Goal: Information Seeking & Learning: Learn about a topic

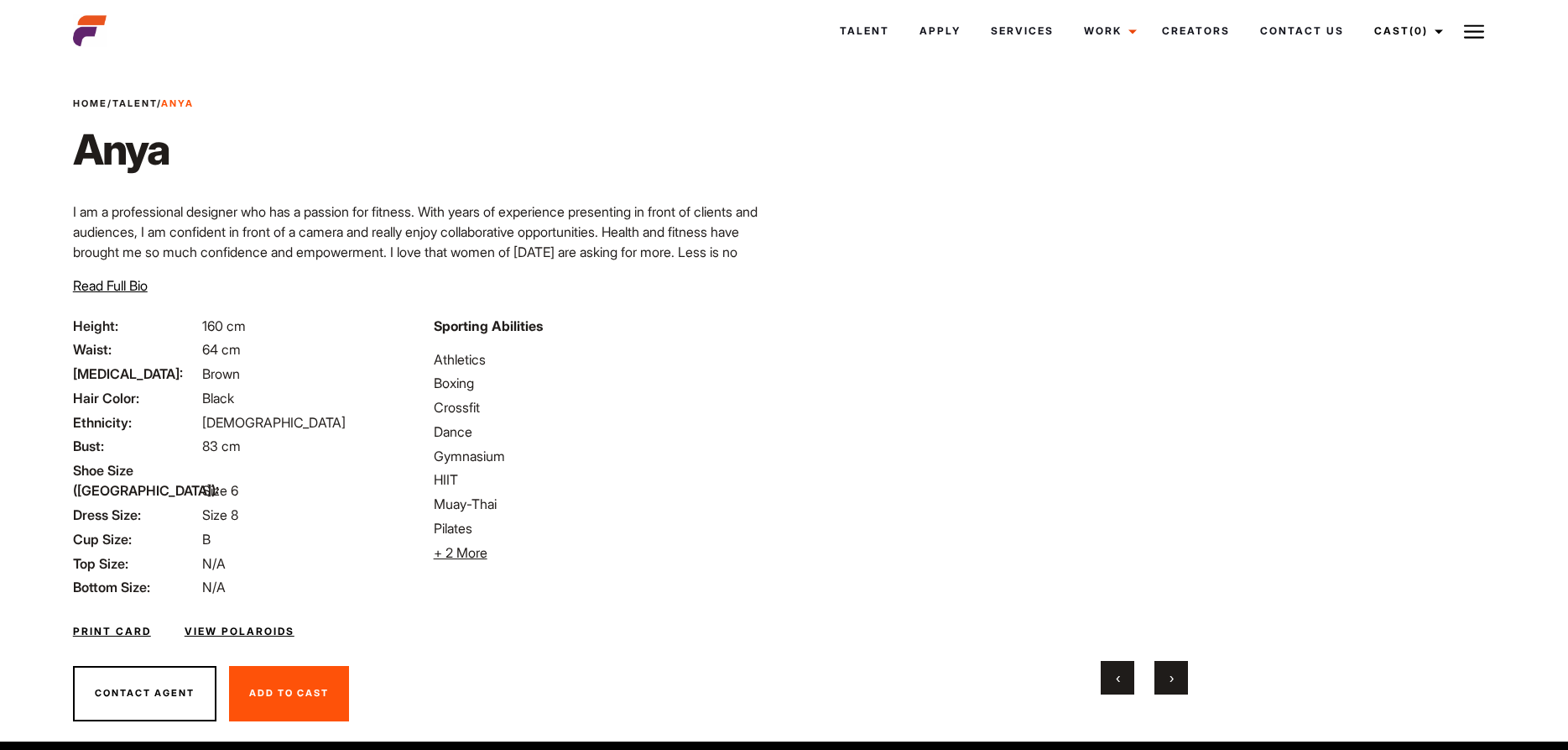
scroll to position [47, 0]
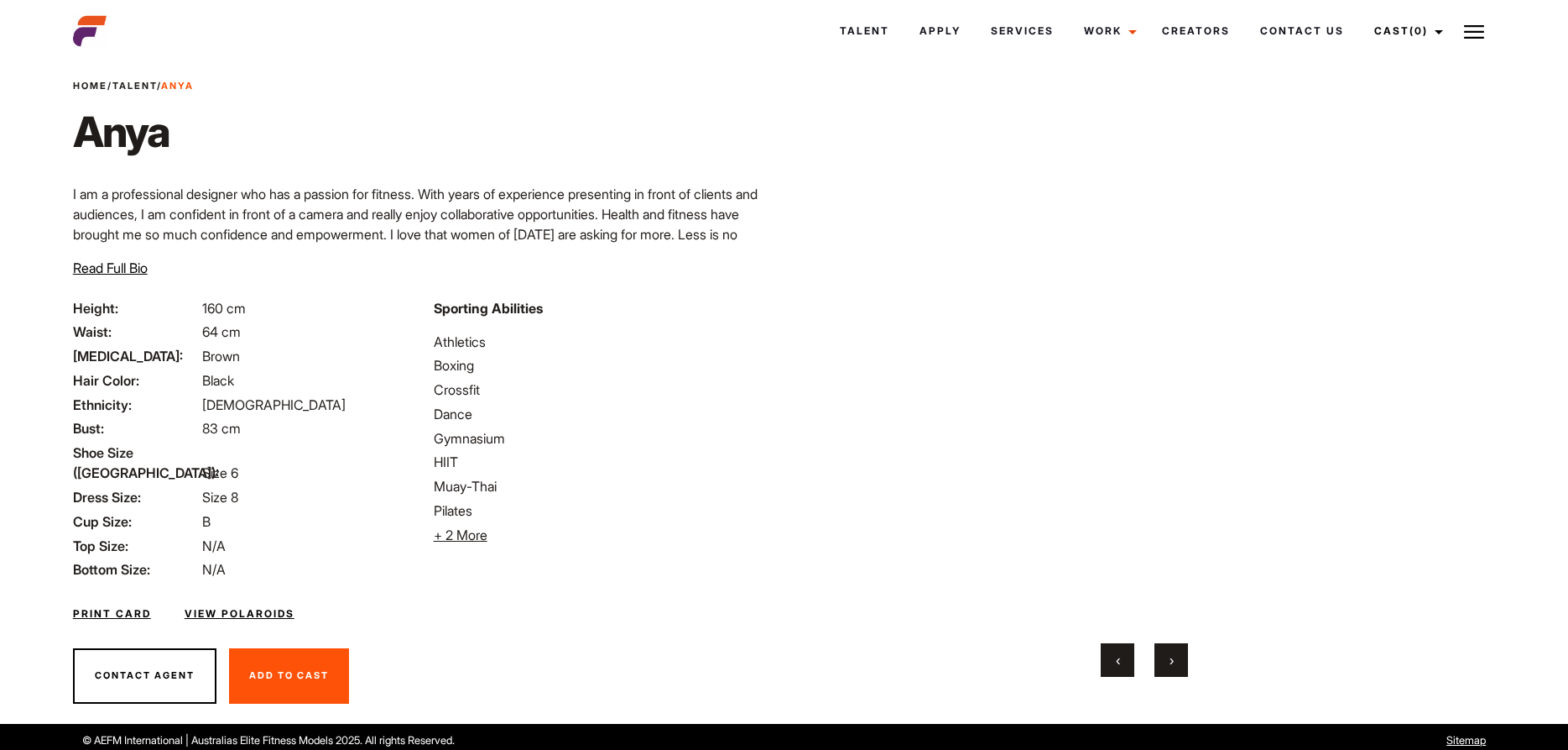
click at [192, 606] on link "View Polaroids" at bounding box center [240, 613] width 110 height 15
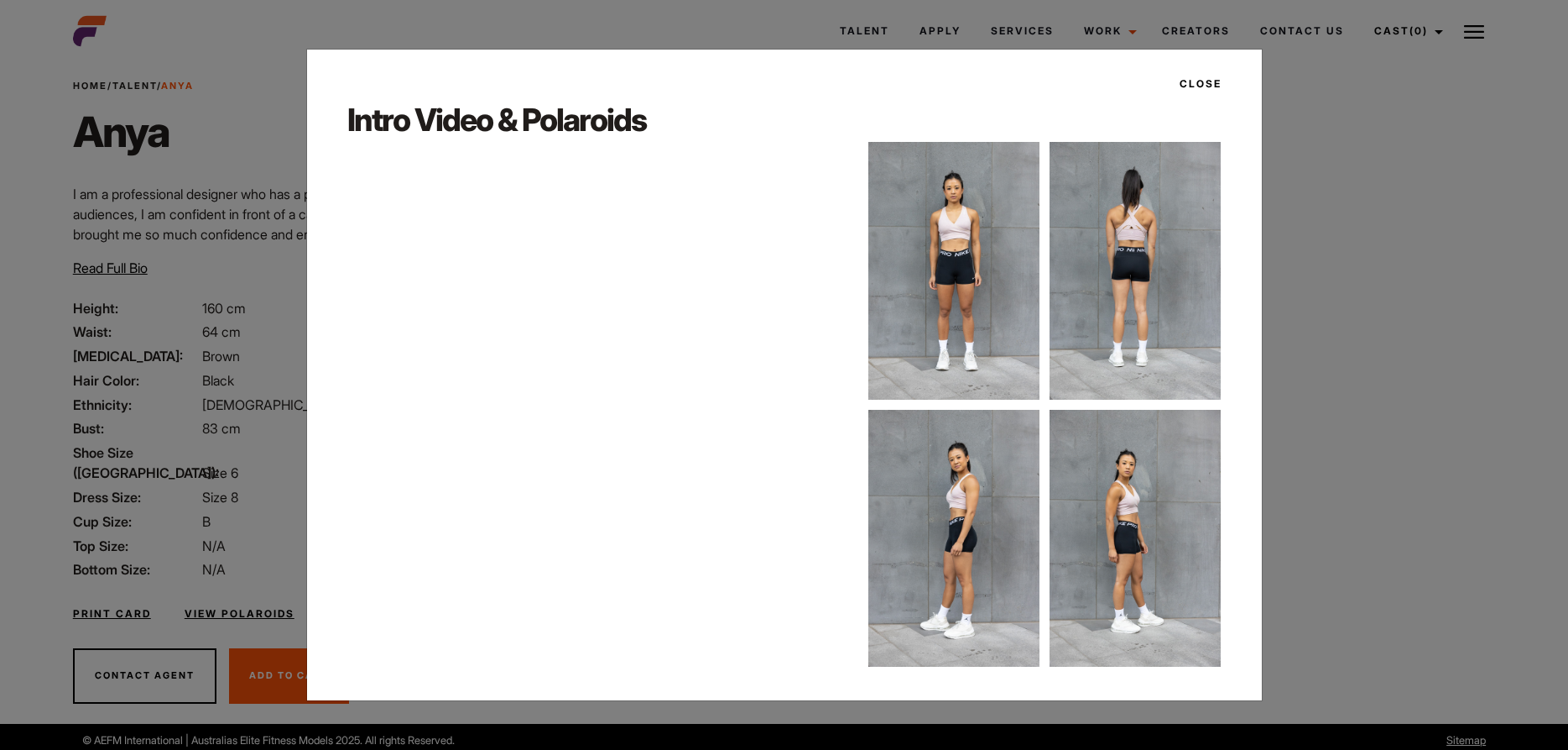
scroll to position [32, 0]
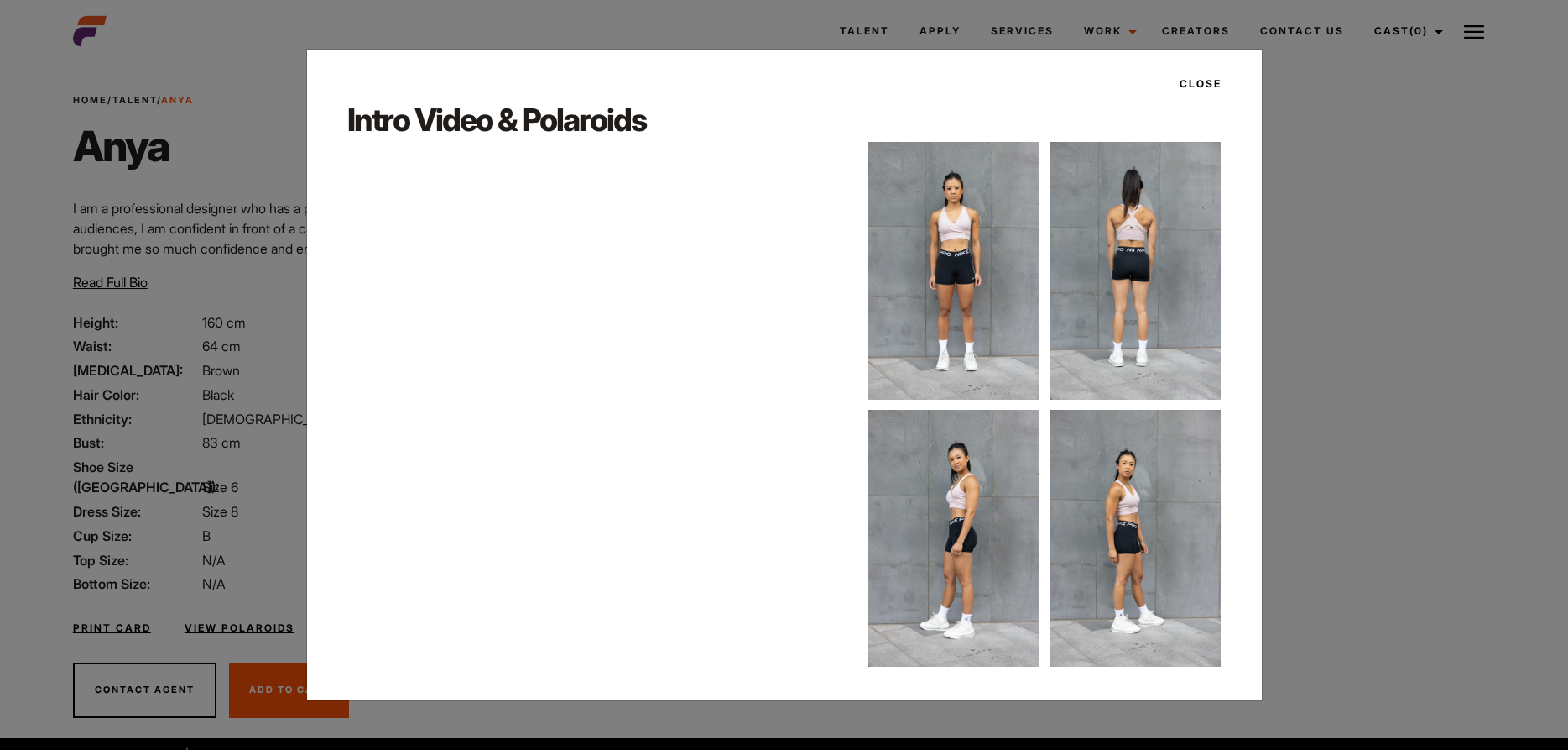
click at [935, 305] on img at bounding box center [954, 270] width 171 height 257
click at [945, 299] on img at bounding box center [954, 270] width 171 height 257
click at [1093, 272] on img at bounding box center [1135, 270] width 171 height 257
click at [1203, 87] on button "Close" at bounding box center [1196, 84] width 52 height 29
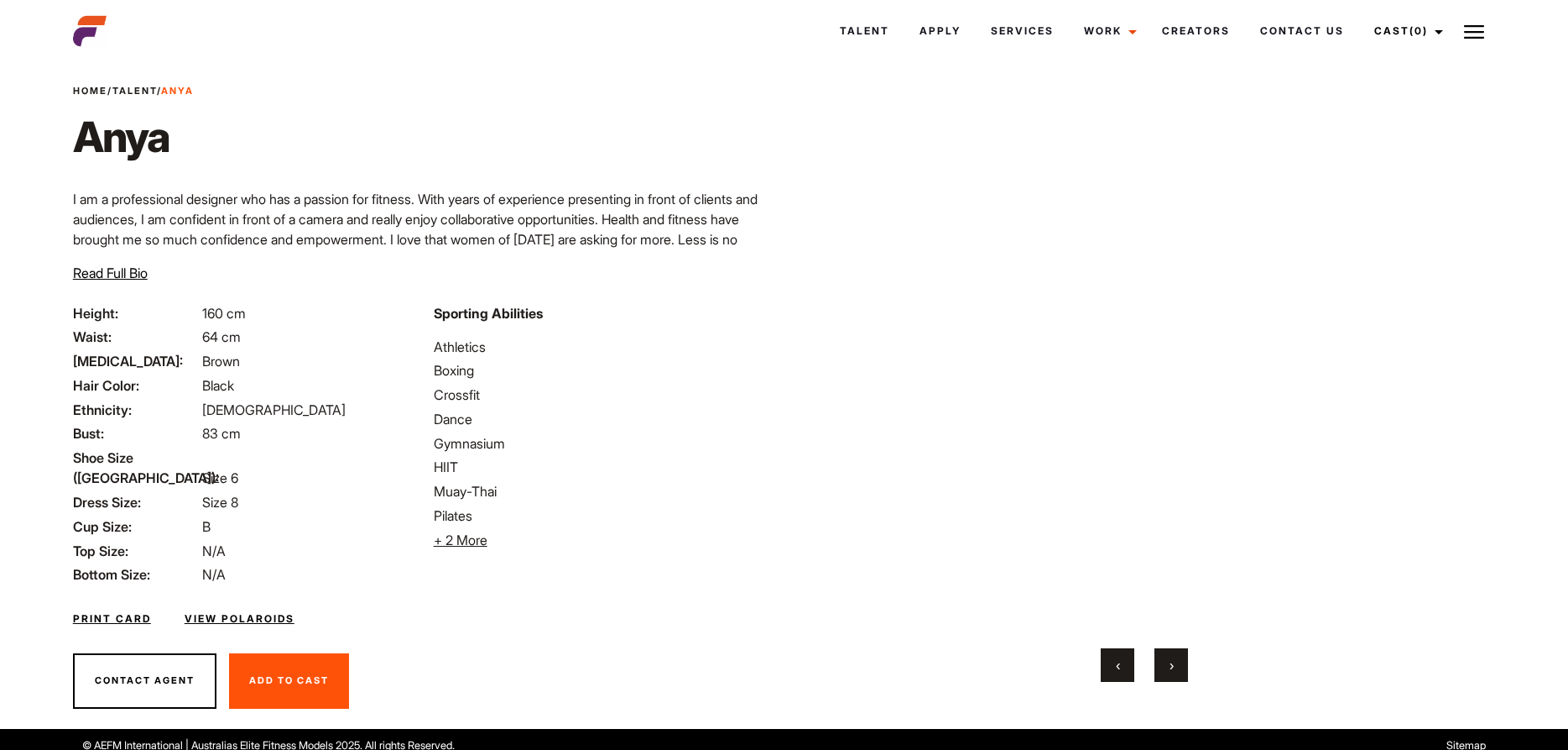
scroll to position [47, 0]
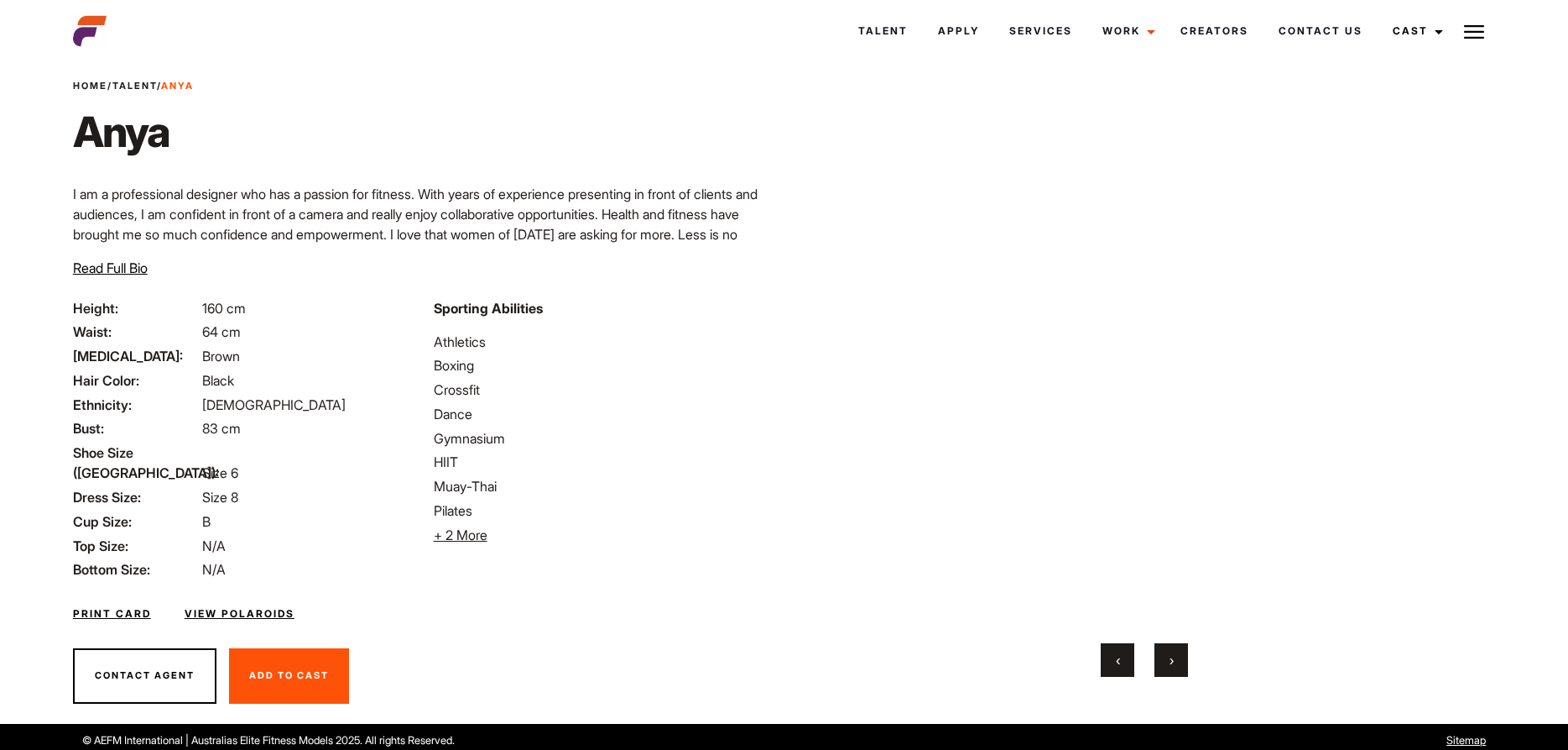
scroll to position [47, 0]
click at [446, 530] on span "+ 2 More" at bounding box center [460, 535] width 54 height 17
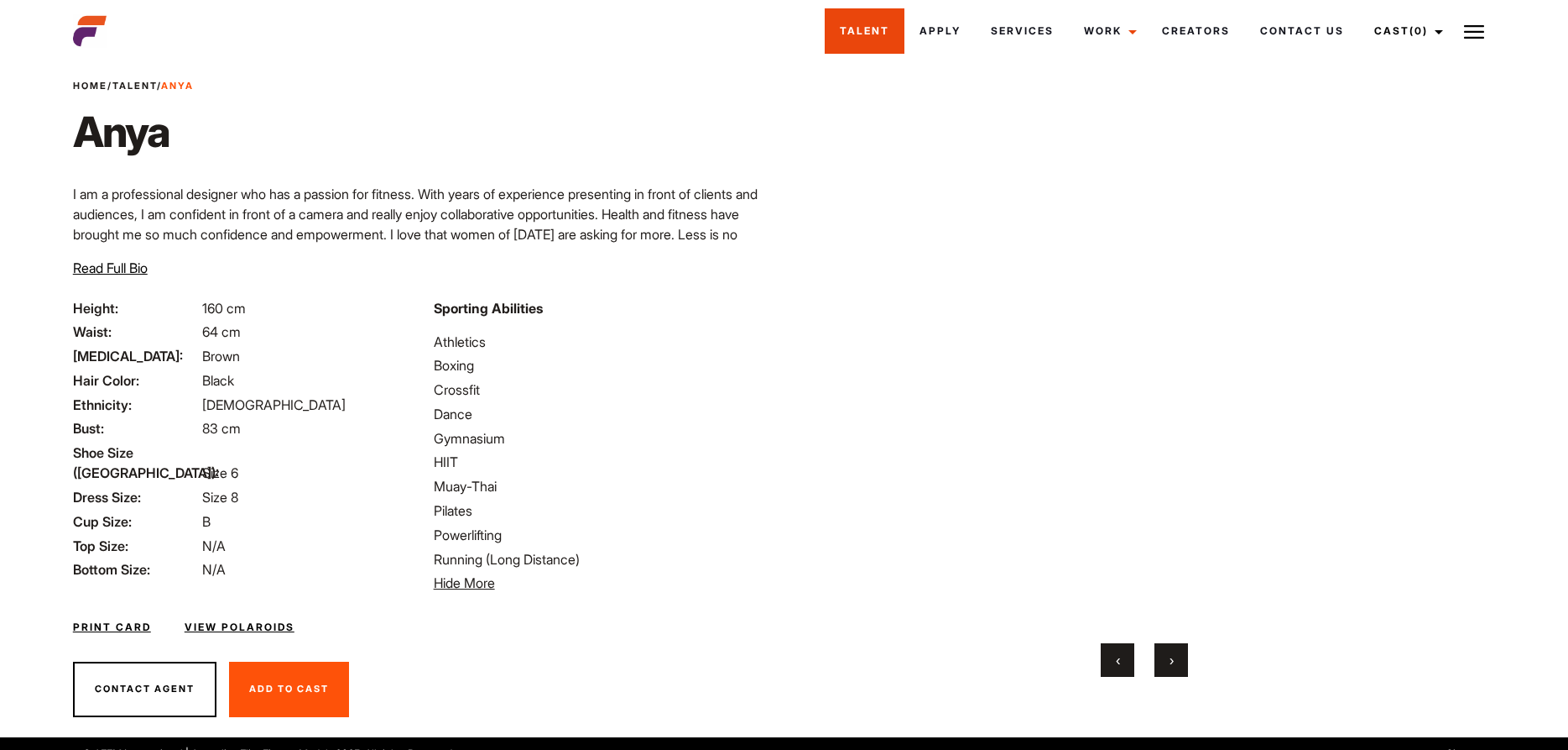
click at [872, 35] on link "Talent" at bounding box center [864, 31] width 79 height 45
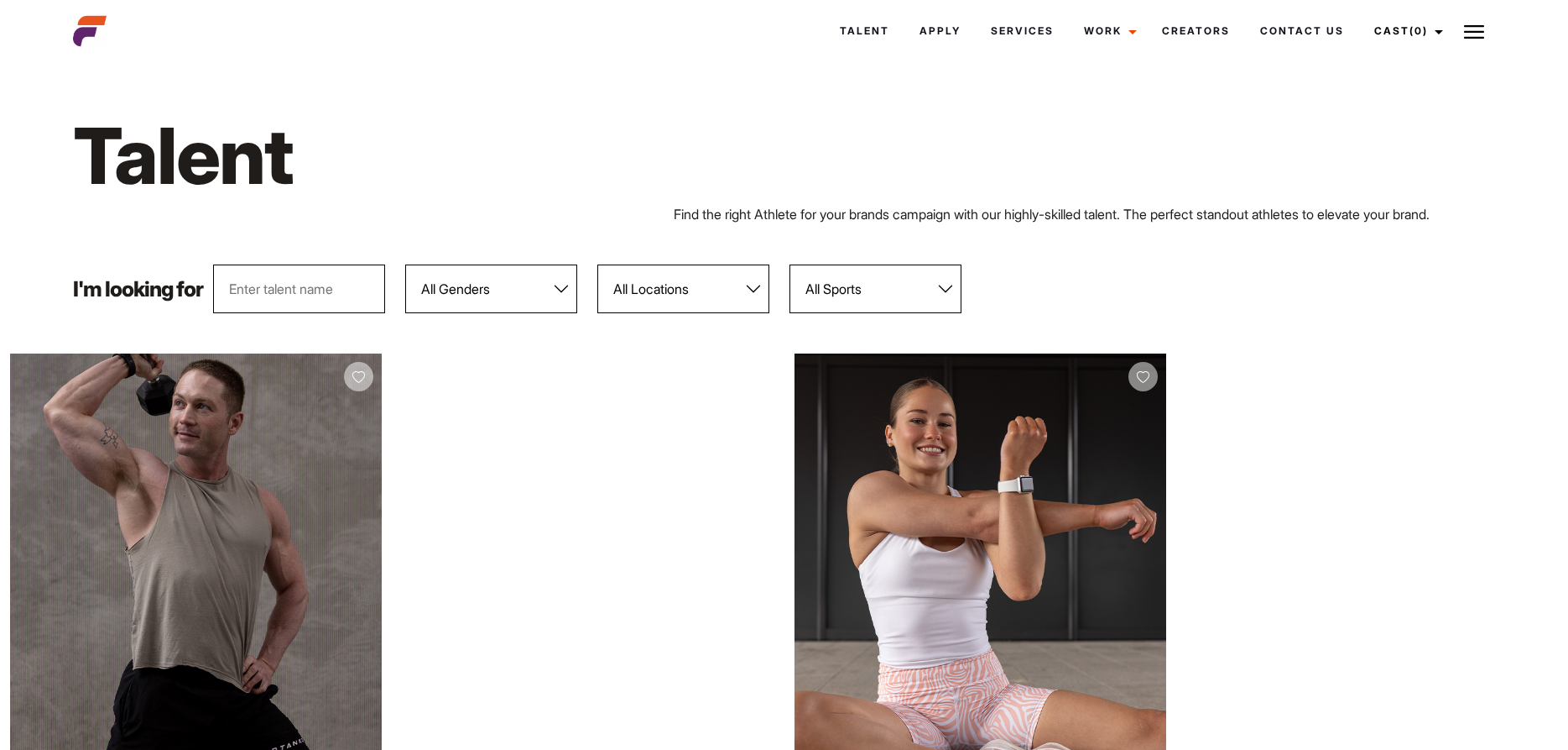
click at [330, 276] on input "text" at bounding box center [299, 288] width 172 height 49
type input "anya"
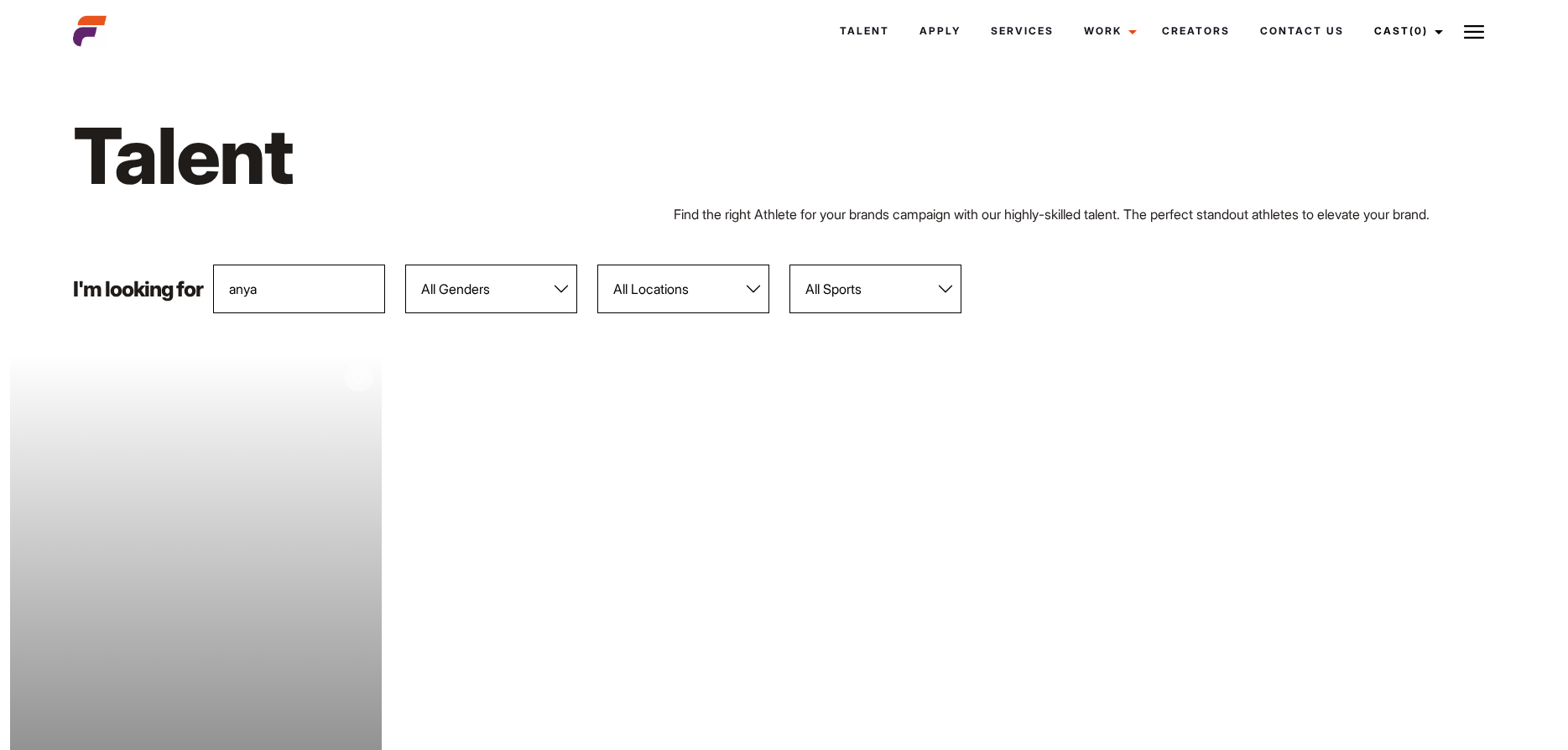
click at [182, 465] on div "Your browser does not support the video tag. View Profile" at bounding box center [196, 586] width 372 height 465
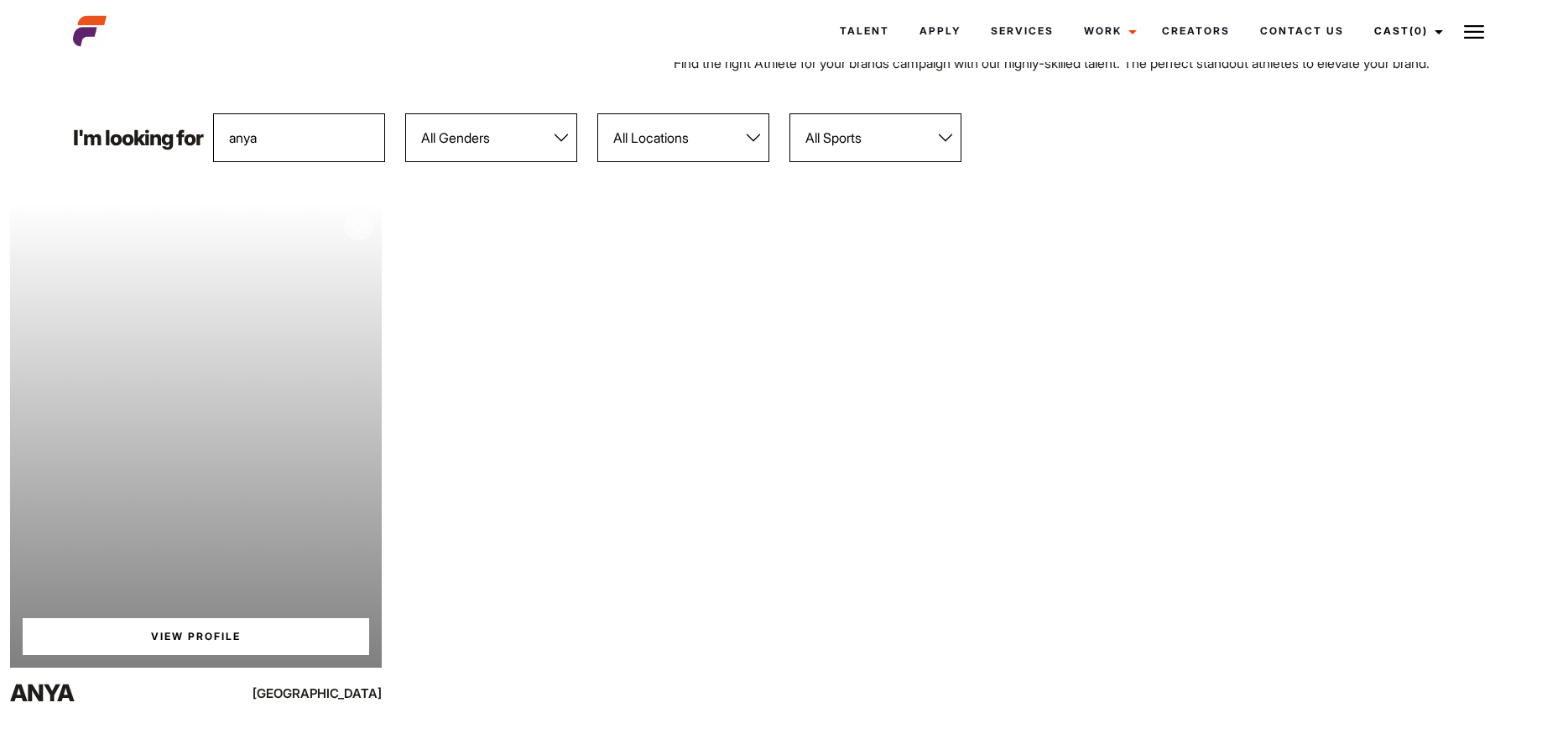
scroll to position [257, 0]
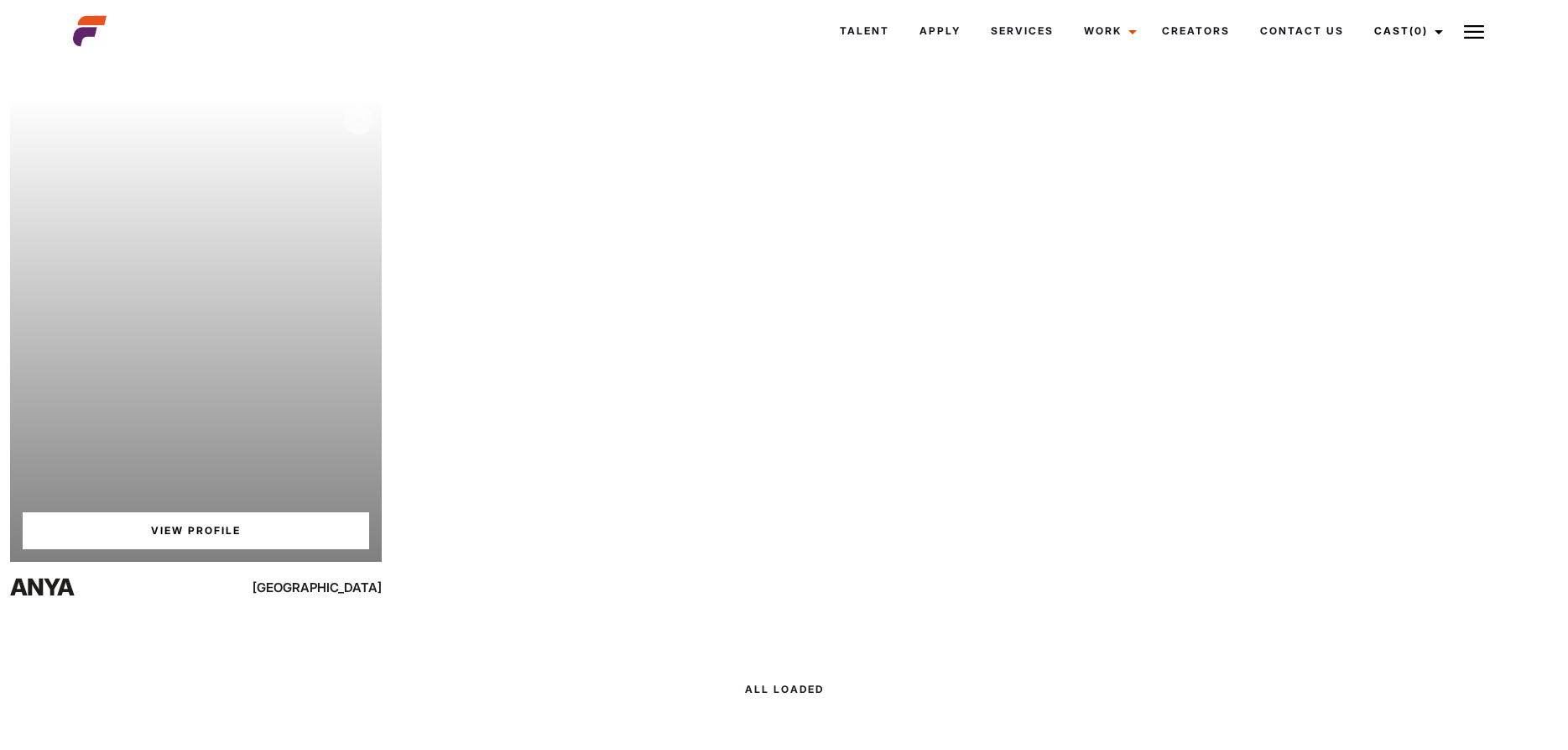
click at [193, 524] on link "View Profile" at bounding box center [196, 530] width 347 height 37
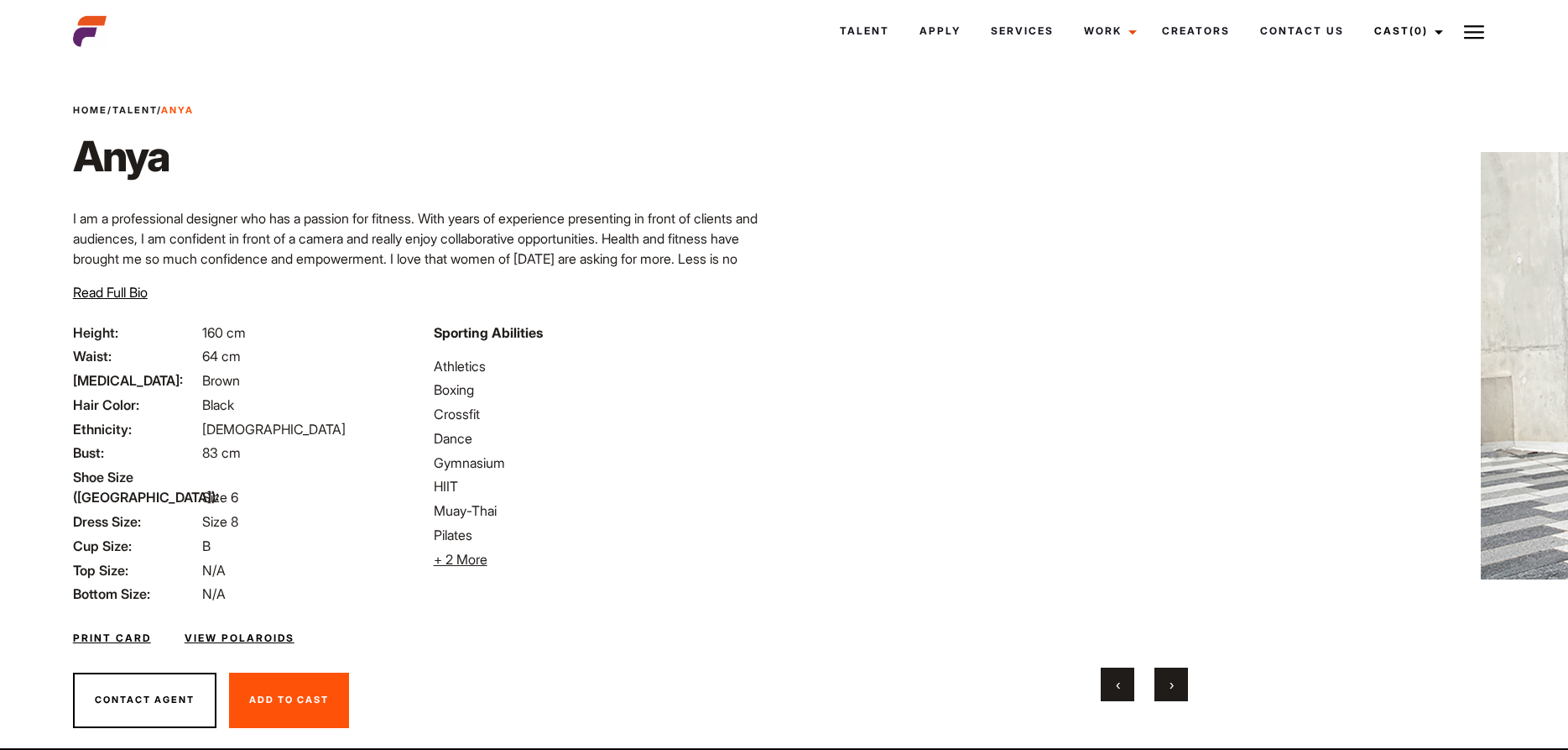
scroll to position [47, 0]
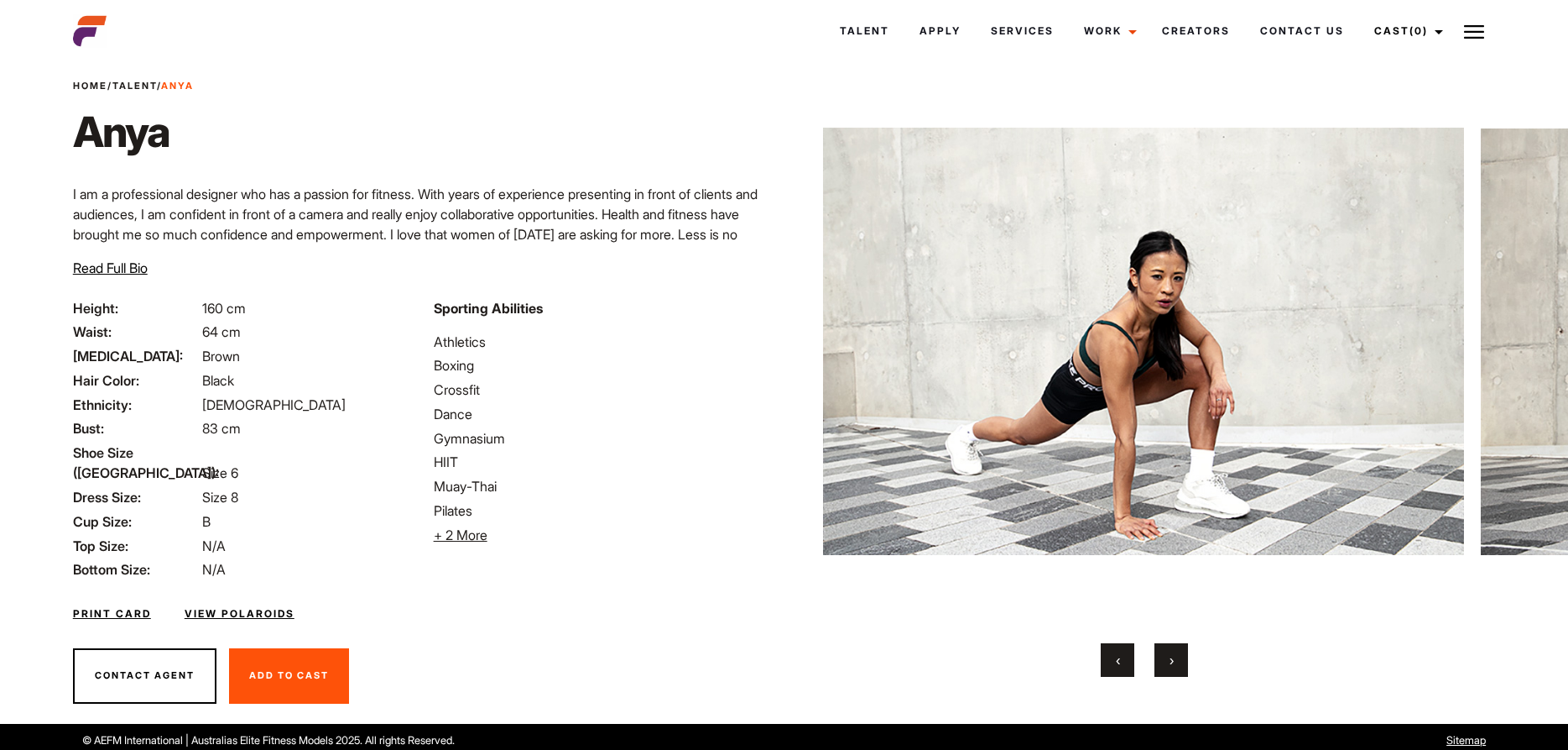
click at [900, 399] on img at bounding box center [1143, 342] width 641 height 562
click at [891, 393] on img at bounding box center [1143, 342] width 641 height 562
click at [1357, 403] on img at bounding box center [1143, 342] width 641 height 562
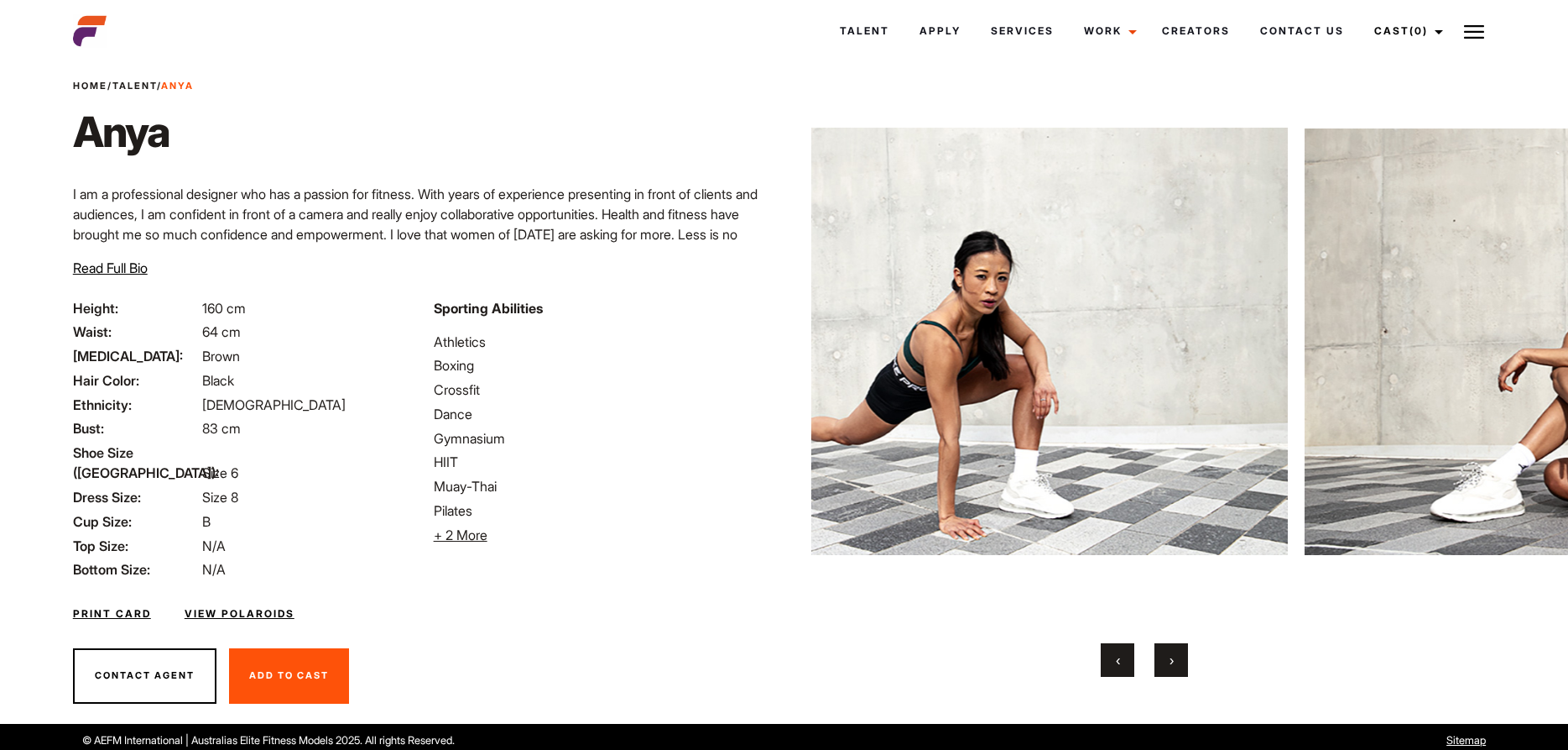
drag, startPoint x: 1180, startPoint y: 405, endPoint x: 406, endPoint y: 462, distance: 776.1
click at [407, 462] on div "Home / Talent / Anya Anya I am a professional designer who has a passion for fi…" at bounding box center [784, 371] width 1443 height 703
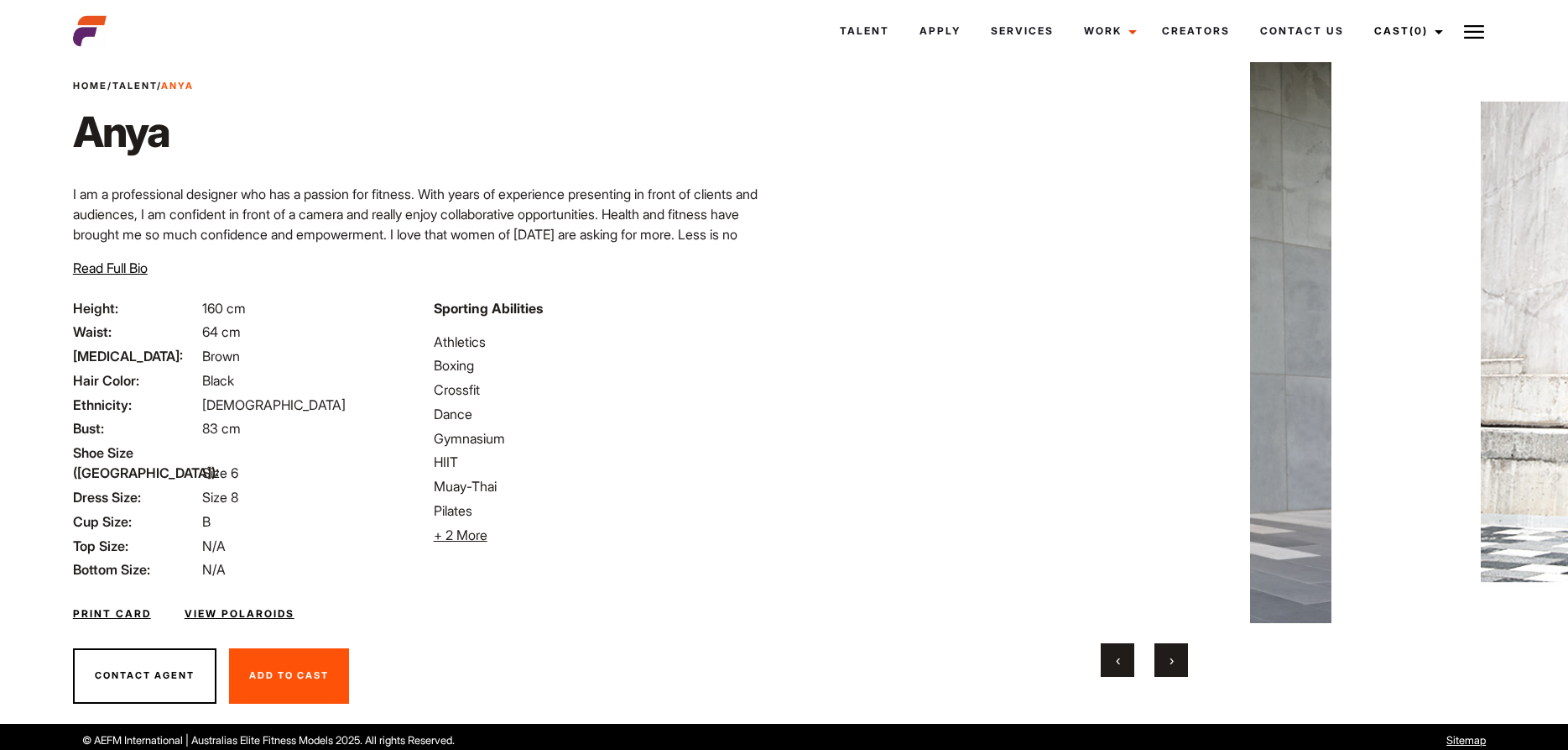
drag, startPoint x: 406, startPoint y: 462, endPoint x: 429, endPoint y: 457, distance: 23.5
click at [406, 461] on li "Shoe Size (US): Size 6" at bounding box center [243, 462] width 341 height 41
click at [407, 461] on li "Shoe Size (US): Size 6" at bounding box center [243, 462] width 341 height 41
drag, startPoint x: 1091, startPoint y: 416, endPoint x: 1153, endPoint y: 418, distance: 62.0
click at [1121, 418] on img at bounding box center [1144, 342] width 641 height 562
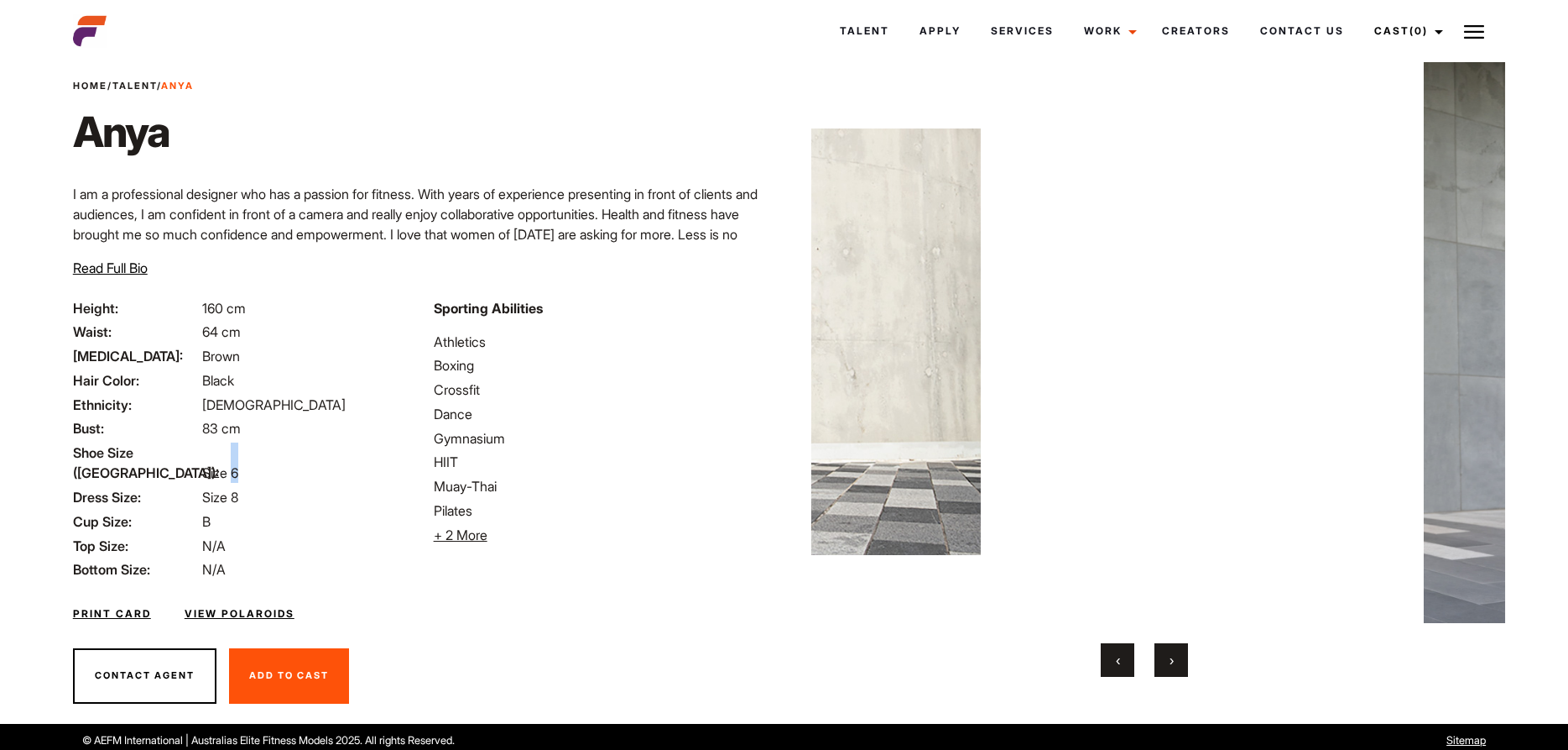
drag, startPoint x: 1153, startPoint y: 418, endPoint x: 1237, endPoint y: 415, distance: 84.1
click at [1223, 415] on img at bounding box center [1317, 342] width 641 height 562
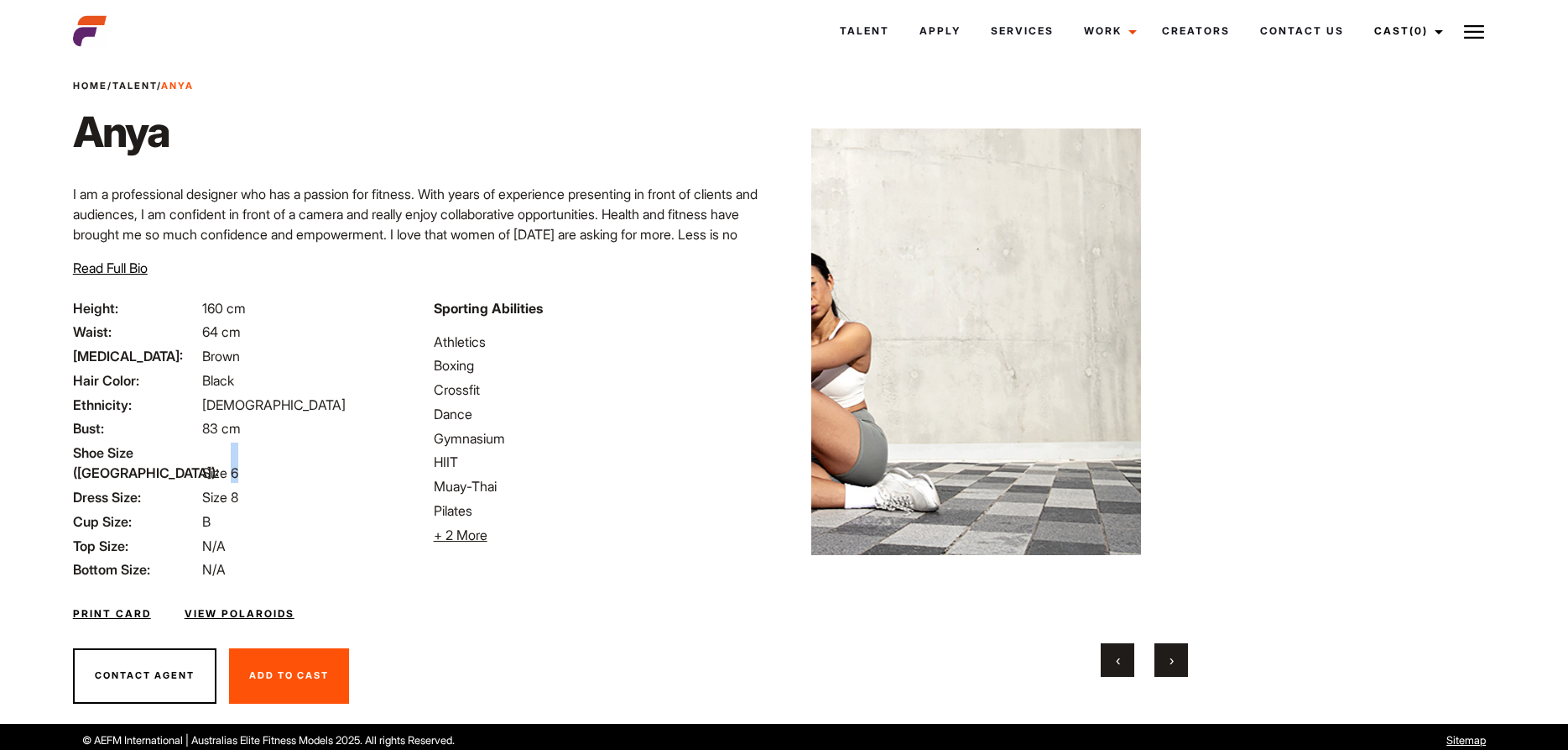
drag, startPoint x: 1237, startPoint y: 415, endPoint x: 1308, endPoint y: 407, distance: 71.4
click at [1308, 407] on img at bounding box center [1477, 342] width 641 height 562
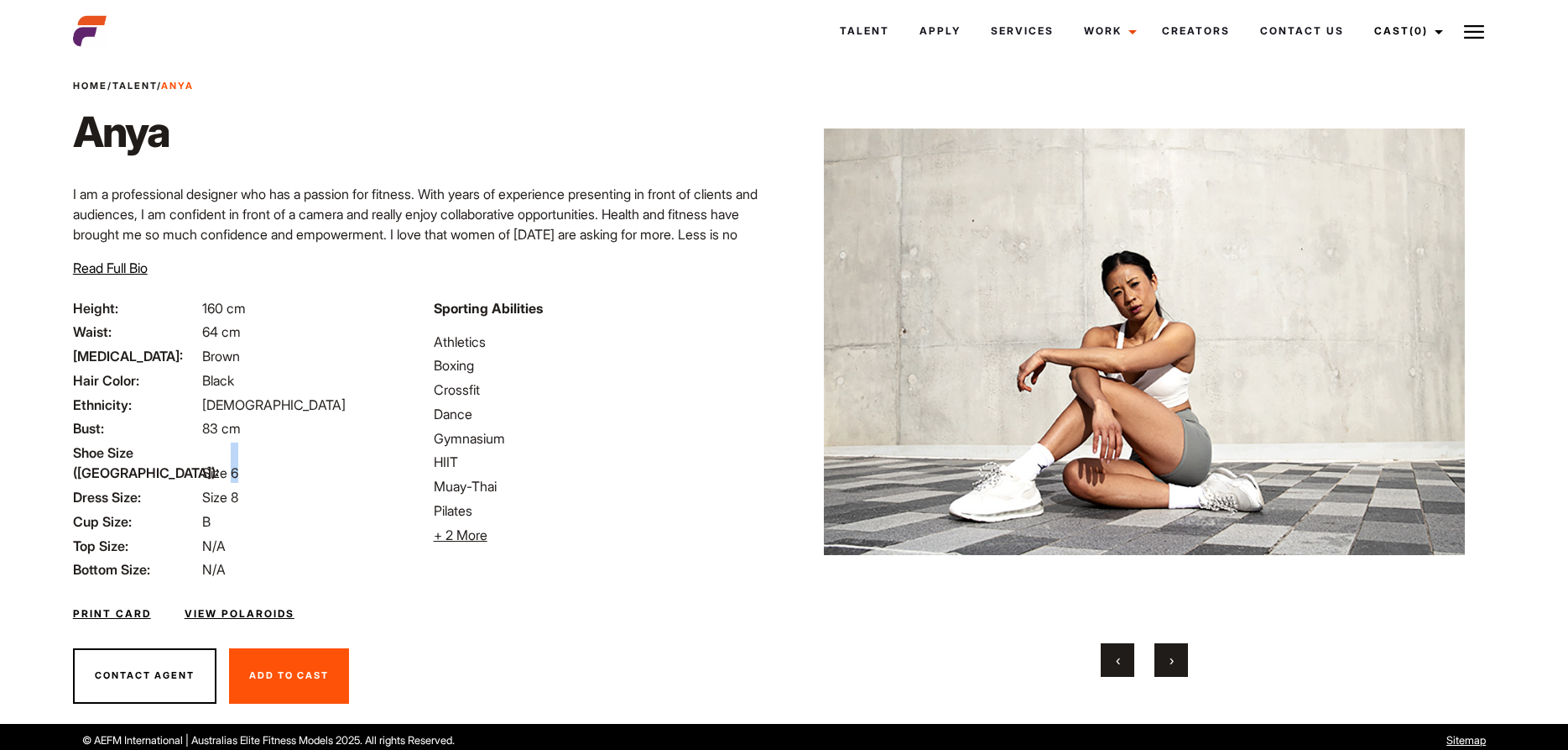
click at [1147, 399] on img at bounding box center [1144, 342] width 641 height 562
drag, startPoint x: 797, startPoint y: 414, endPoint x: 787, endPoint y: 408, distance: 11.7
click at [788, 408] on div "Home / Talent / Anya Anya ‹ ›" at bounding box center [1145, 371] width 722 height 703
click at [787, 408] on div "Home / Talent / Anya Anya ‹ ›" at bounding box center [1145, 371] width 722 height 703
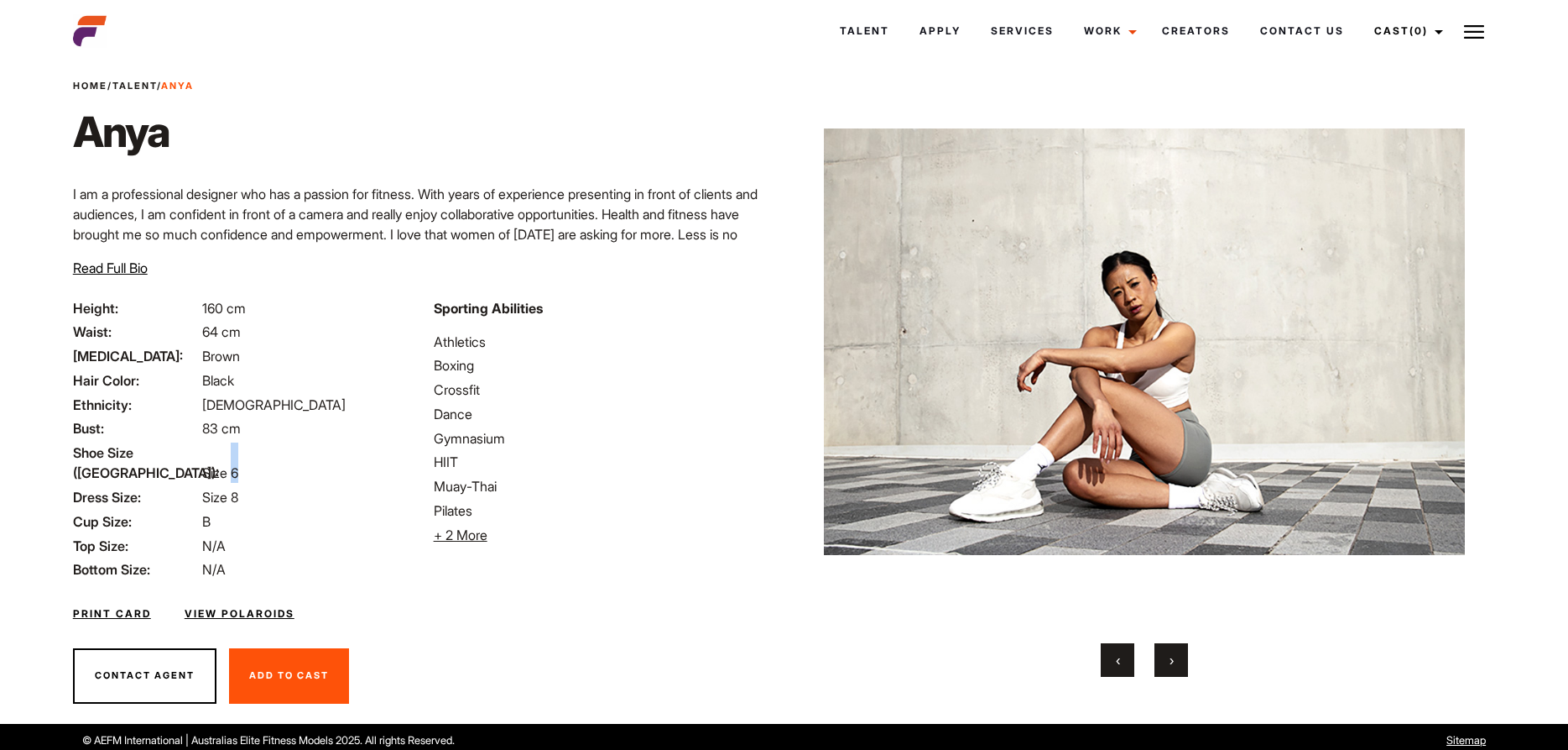
click at [1217, 367] on img at bounding box center [1144, 342] width 641 height 562
click at [1038, 385] on img at bounding box center [1144, 342] width 641 height 562
click at [707, 413] on li "Dance" at bounding box center [604, 414] width 341 height 20
click at [715, 408] on li "Dance" at bounding box center [604, 414] width 341 height 20
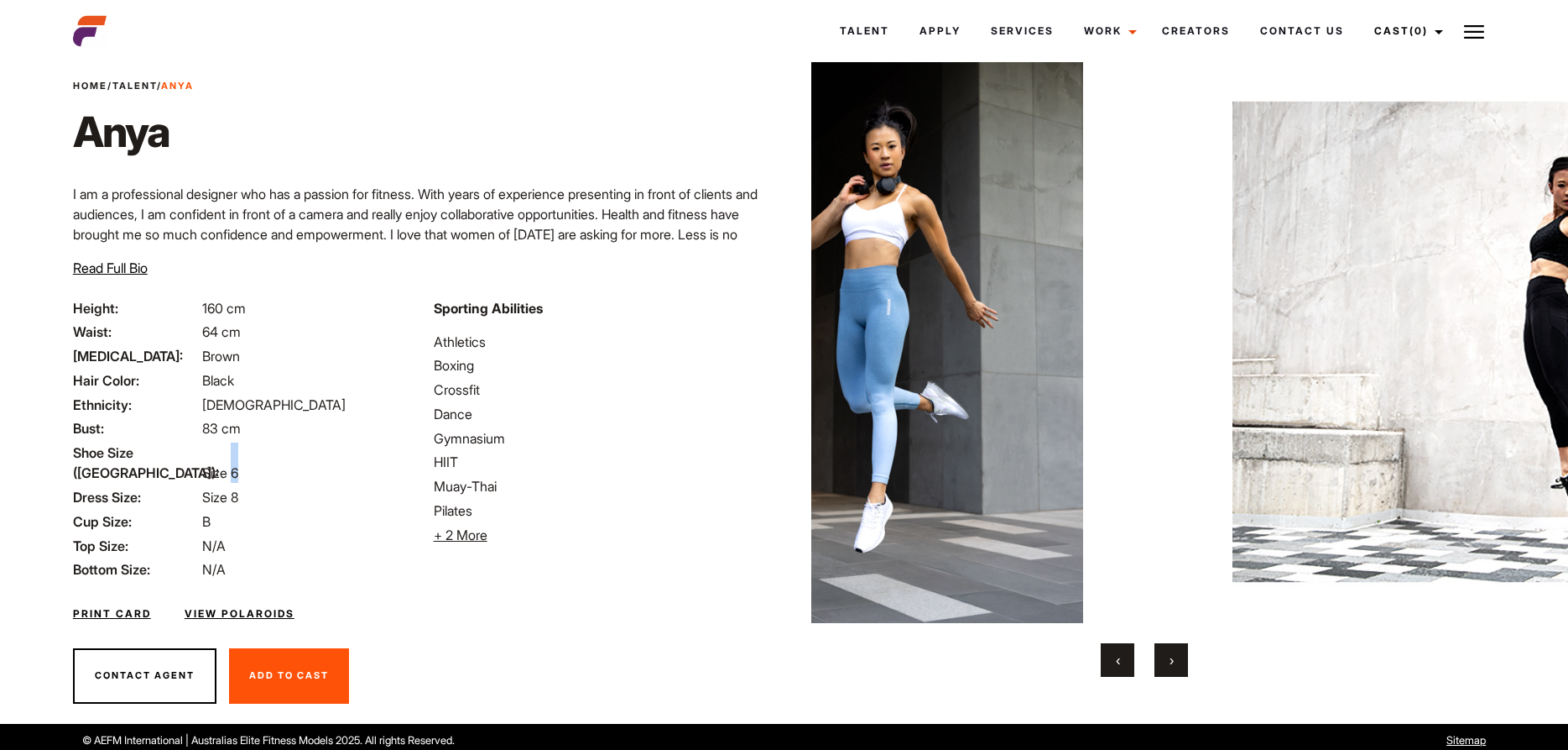
drag, startPoint x: 957, startPoint y: 411, endPoint x: 934, endPoint y: 416, distance: 23.5
click at [934, 416] on img at bounding box center [896, 342] width 641 height 562
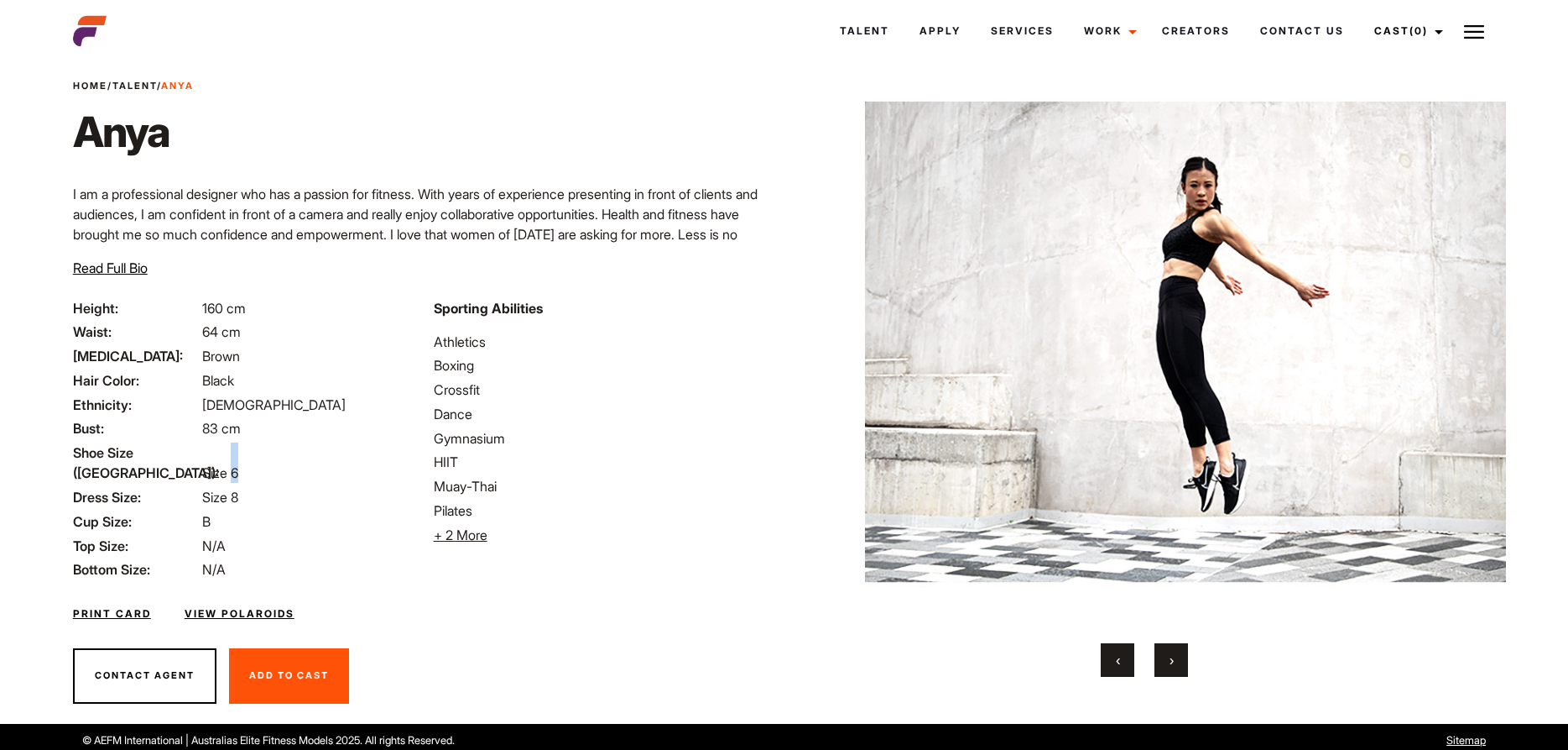
drag, startPoint x: 836, startPoint y: 416, endPoint x: 807, endPoint y: 415, distance: 29.0
click at [826, 415] on img at bounding box center [528, 342] width 641 height 562
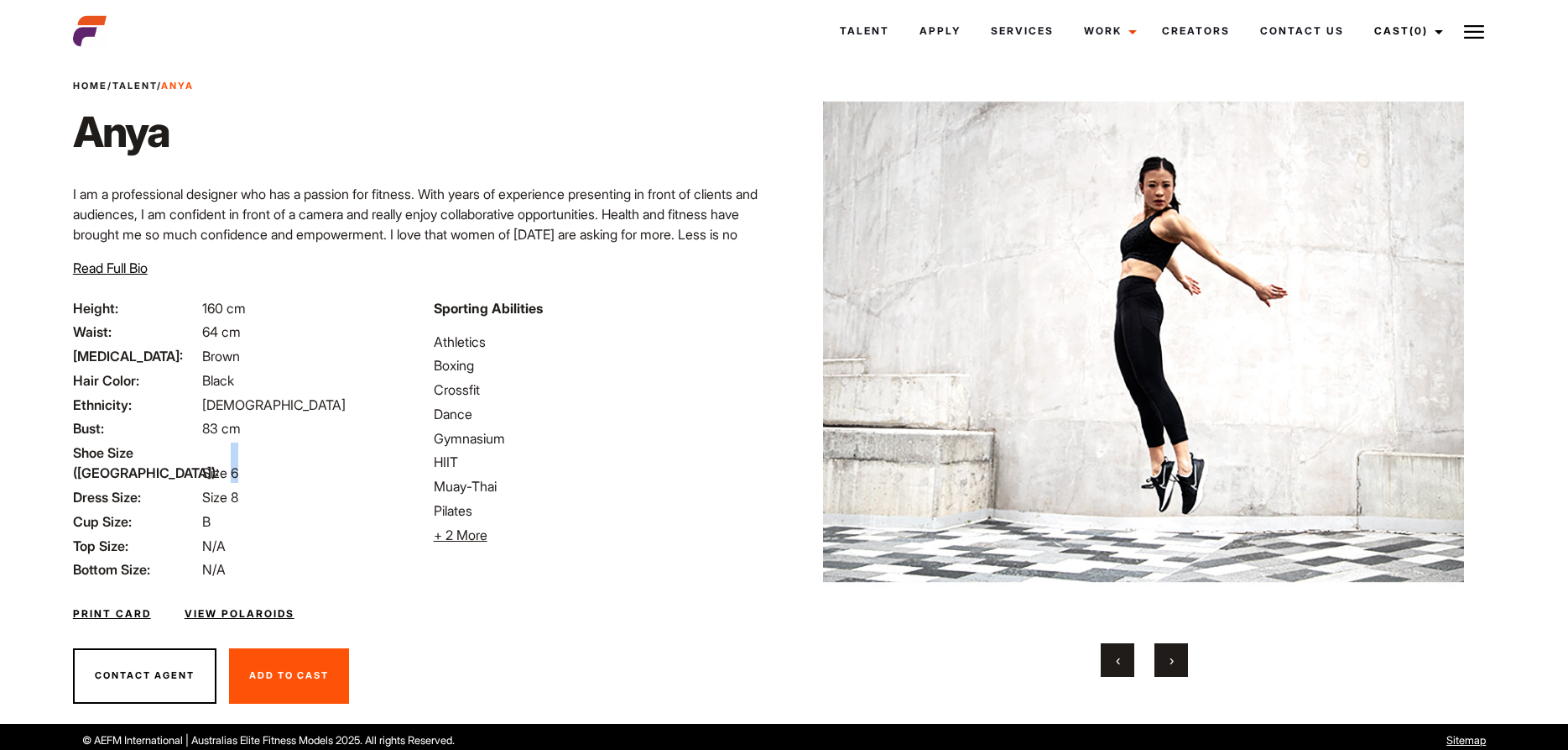
drag, startPoint x: 1235, startPoint y: 397, endPoint x: 1153, endPoint y: 392, distance: 82.2
click at [1204, 395] on img at bounding box center [1143, 342] width 641 height 562
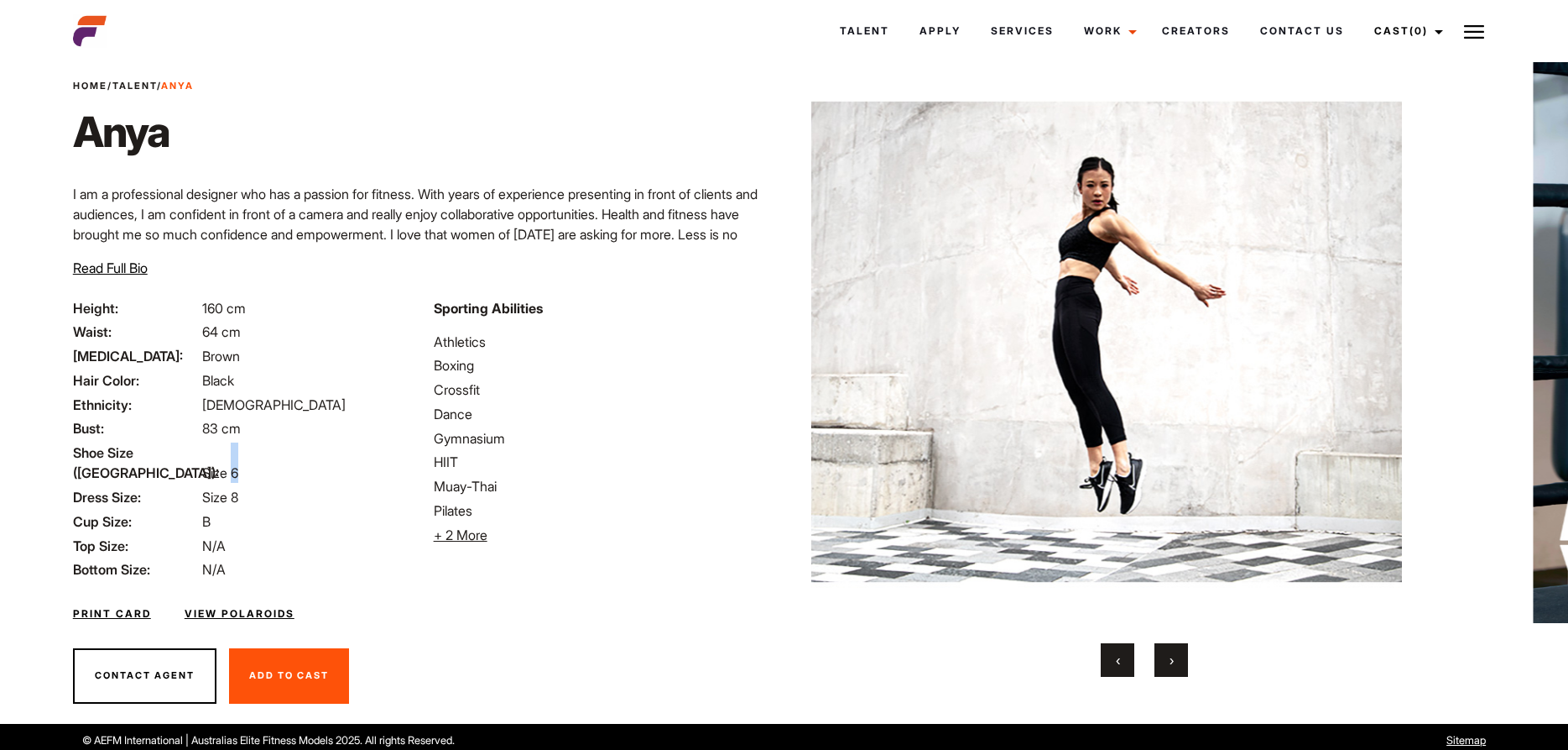
drag, startPoint x: 1153, startPoint y: 392, endPoint x: 925, endPoint y: 401, distance: 228.2
click at [1029, 395] on img at bounding box center [1082, 342] width 641 height 562
click at [927, 401] on img at bounding box center [1082, 342] width 641 height 562
click at [921, 400] on img at bounding box center [1082, 342] width 641 height 562
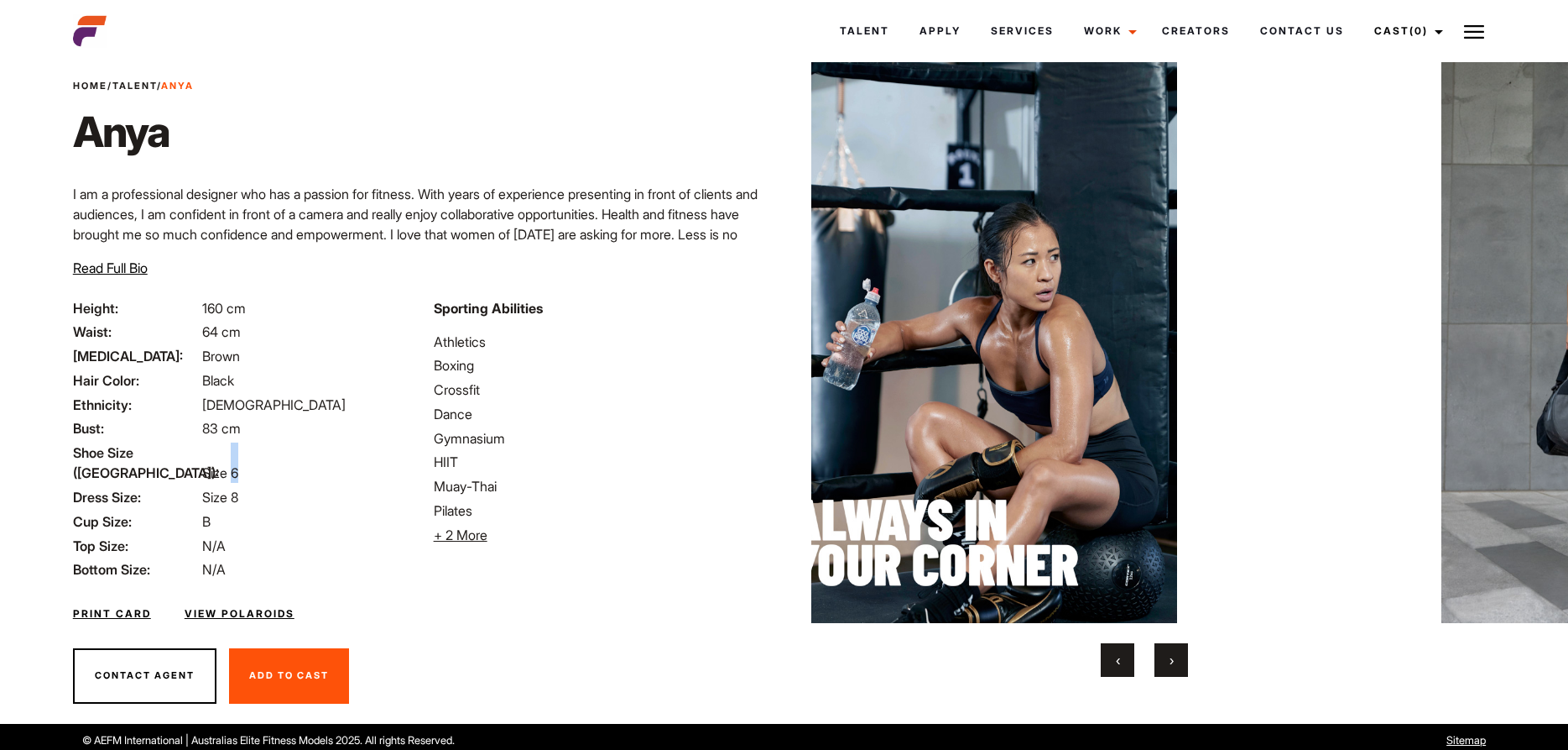
drag, startPoint x: 1209, startPoint y: 380, endPoint x: 888, endPoint y: 408, distance: 322.2
click at [1016, 387] on img at bounding box center [971, 342] width 641 height 562
drag, startPoint x: 888, startPoint y: 408, endPoint x: 1044, endPoint y: 350, distance: 166.4
click at [882, 413] on img at bounding box center [971, 342] width 641 height 562
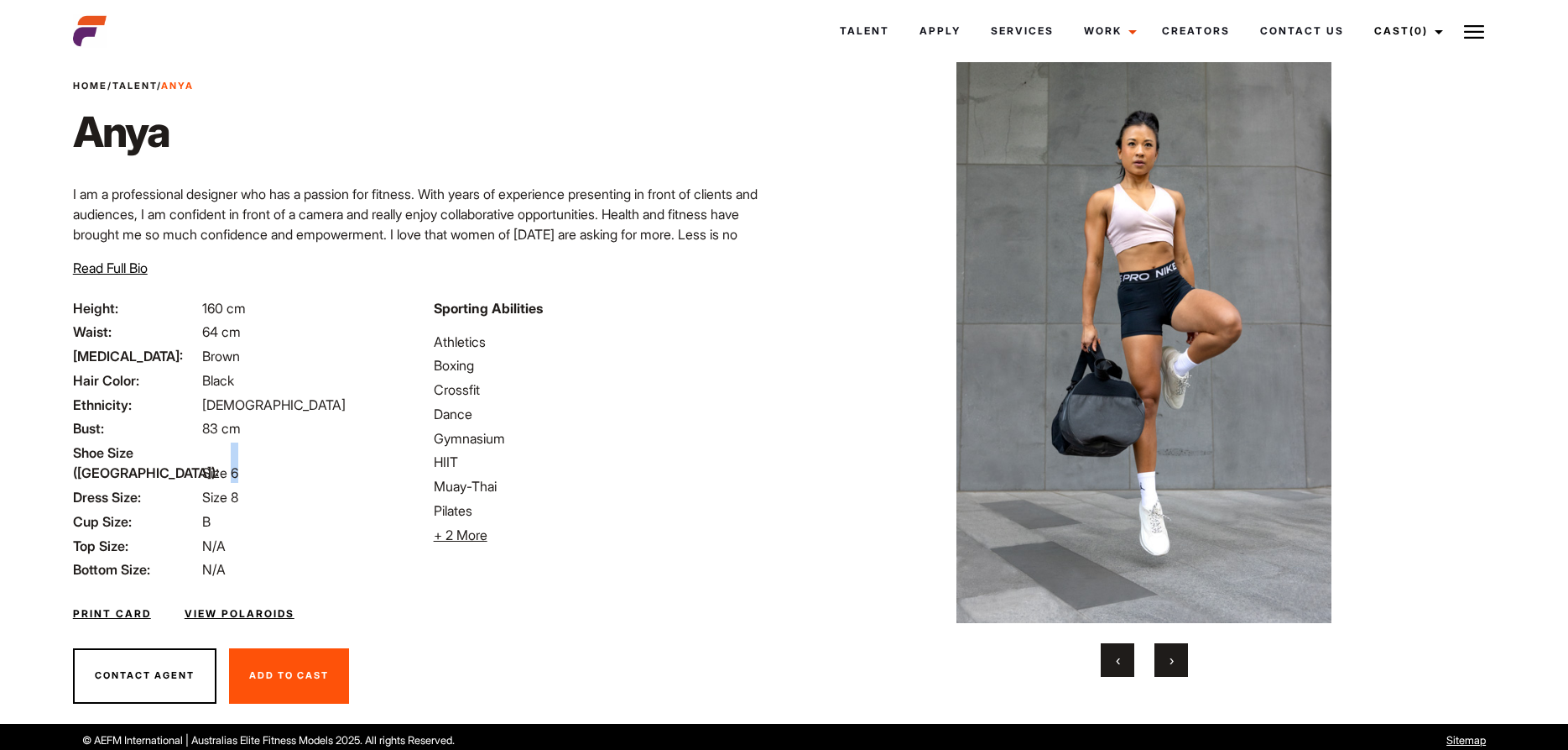
click at [1187, 357] on img at bounding box center [1143, 342] width 641 height 562
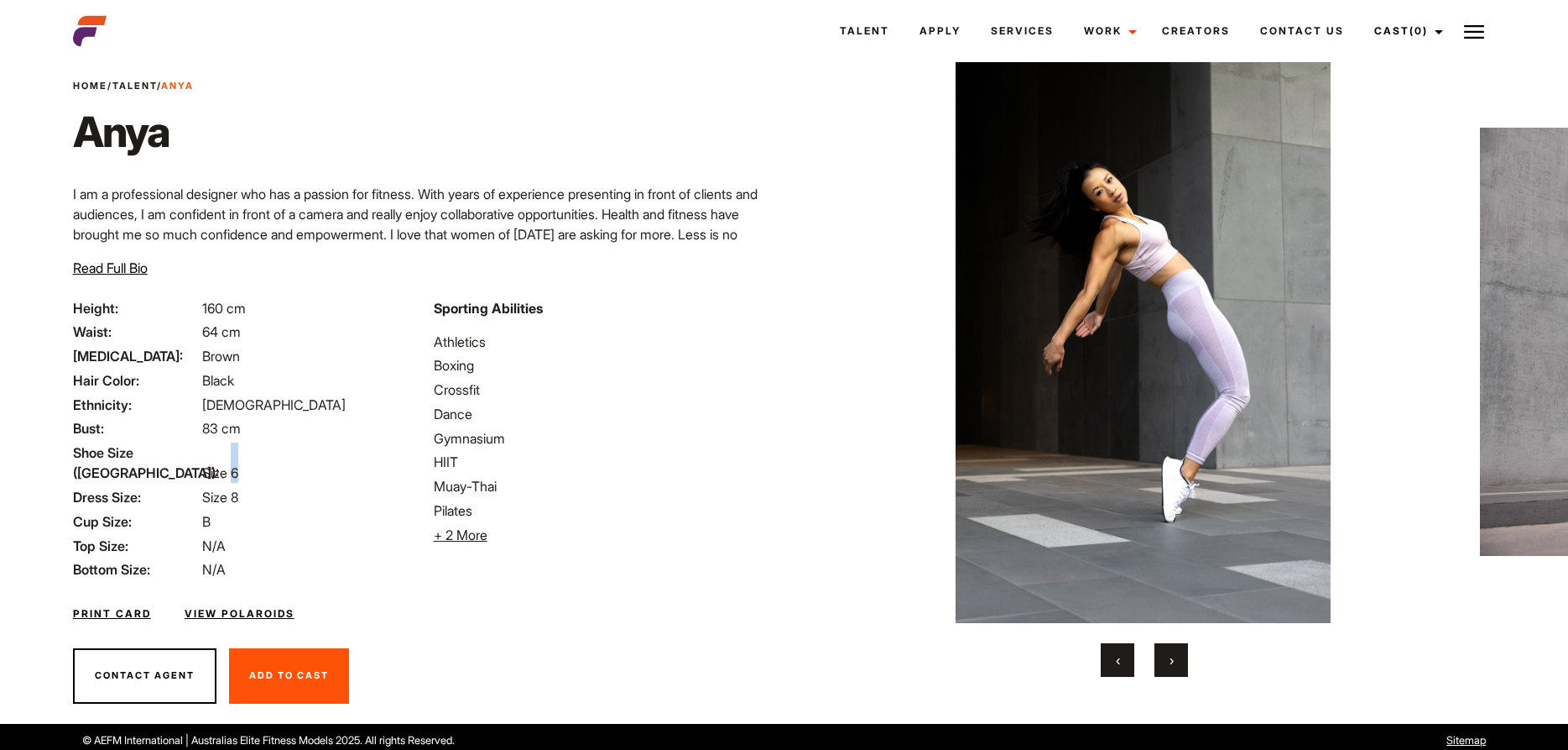
drag, startPoint x: 672, startPoint y: 470, endPoint x: 739, endPoint y: 444, distance: 71.9
click at [679, 465] on li "HIIT" at bounding box center [604, 462] width 341 height 20
drag, startPoint x: 1066, startPoint y: 441, endPoint x: 870, endPoint y: 441, distance: 196.0
click at [1004, 441] on img at bounding box center [1143, 342] width 641 height 562
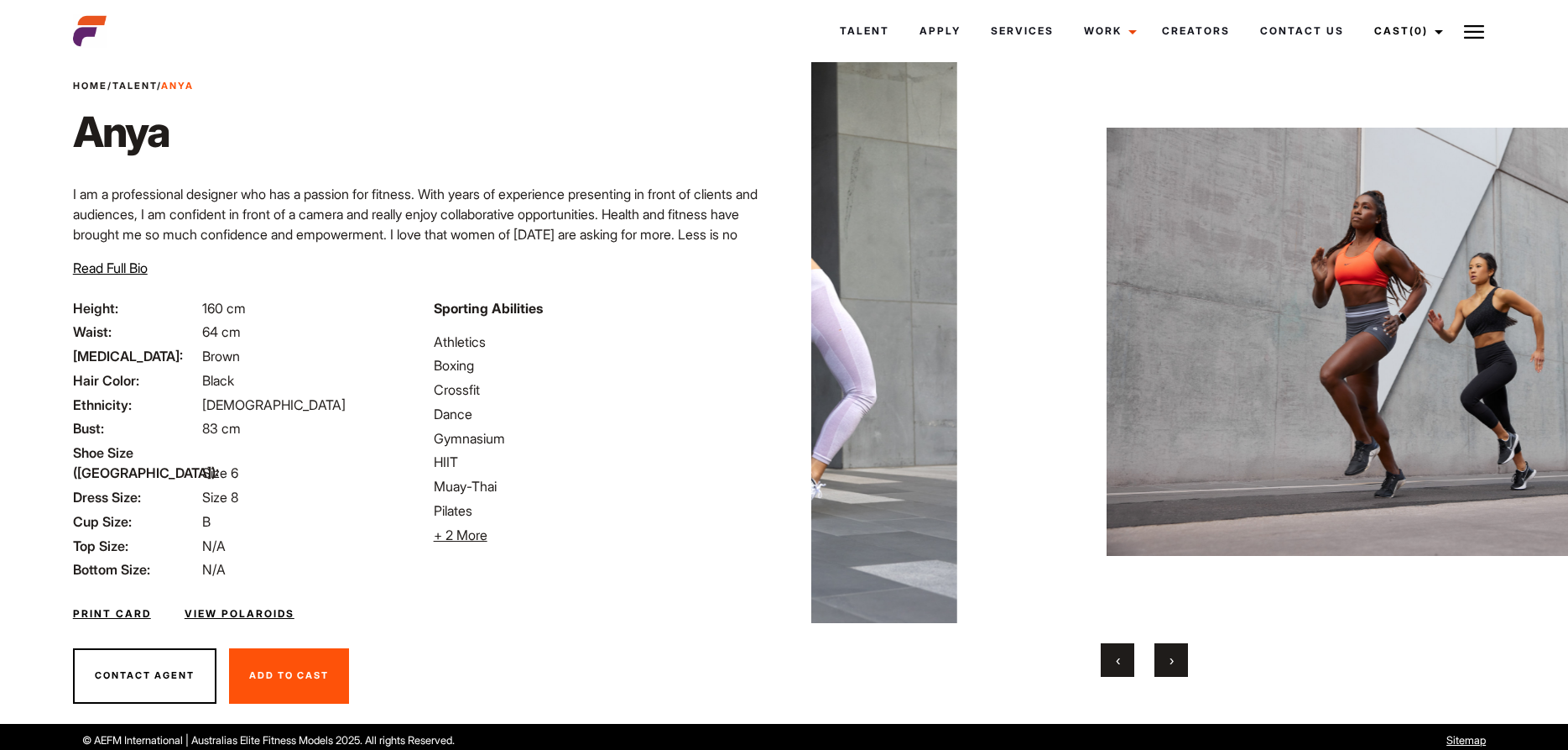
drag, startPoint x: 870, startPoint y: 441, endPoint x: 726, endPoint y: 464, distance: 145.8
click at [762, 454] on div "Home / Talent / Anya Anya I am a professional designer who has a passion for fi…" at bounding box center [784, 371] width 1443 height 703
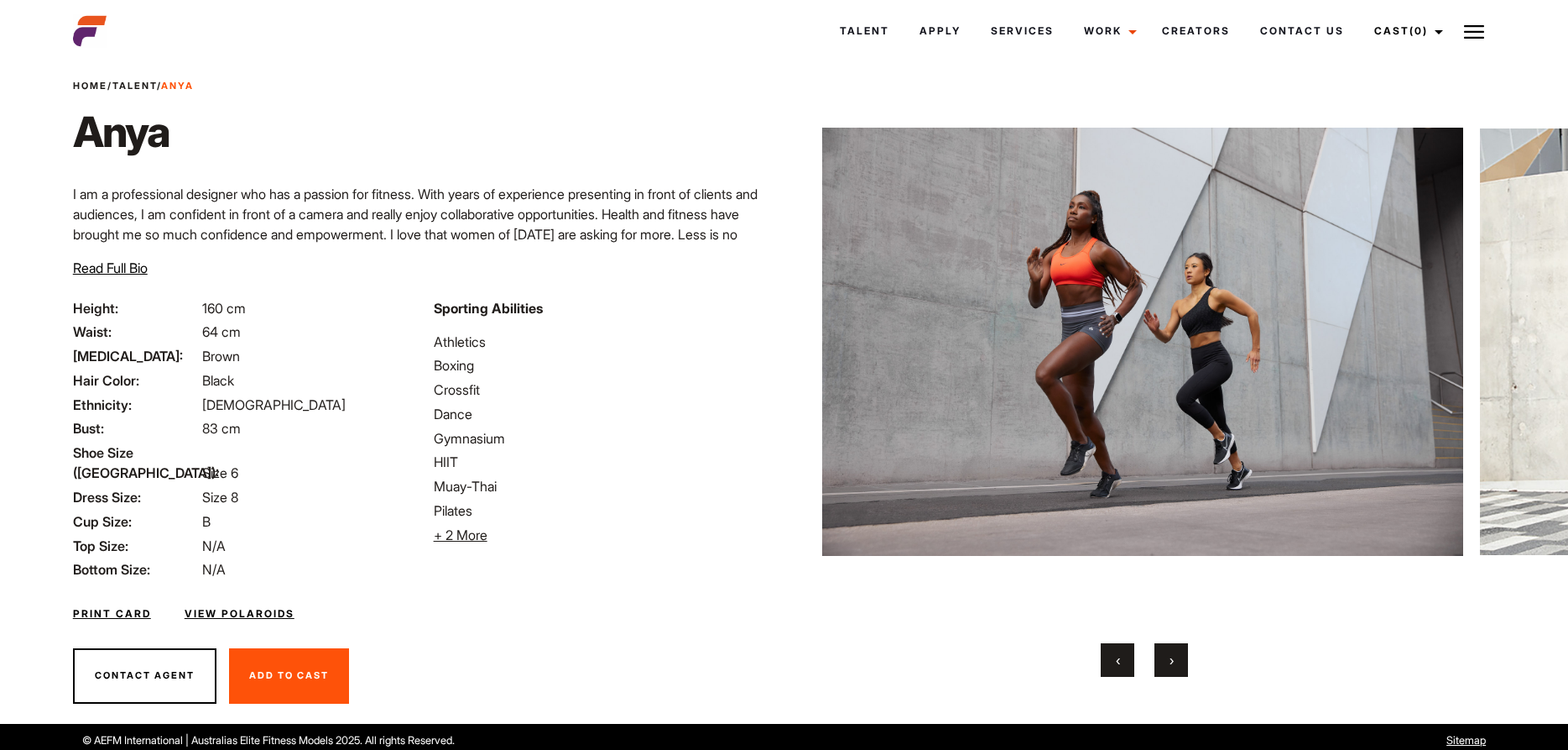
click at [1028, 445] on img at bounding box center [1143, 342] width 641 height 562
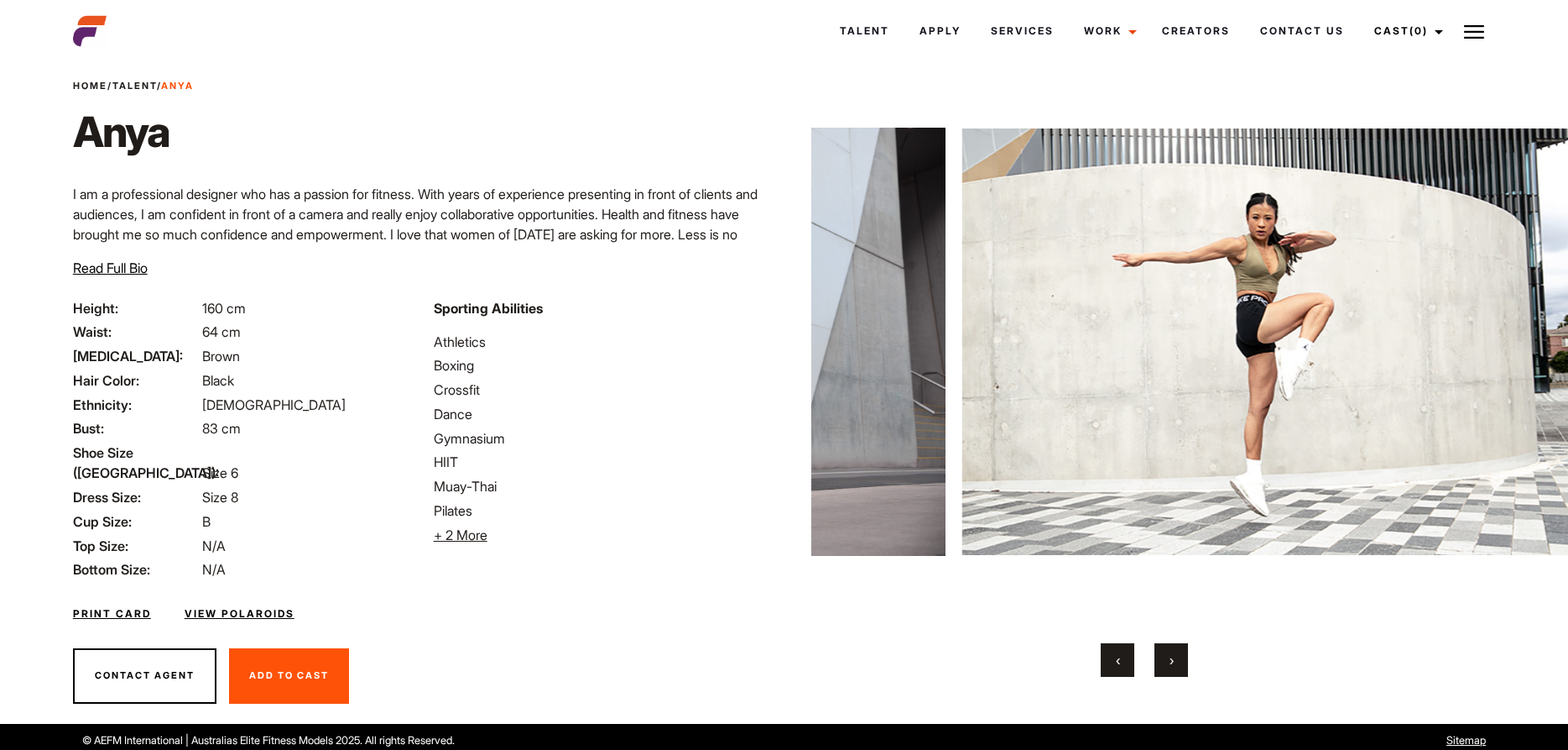
drag, startPoint x: 810, startPoint y: 458, endPoint x: 738, endPoint y: 471, distance: 73.2
click at [743, 471] on div "Home / Talent / Anya Anya I am a professional designer who has a passion for fi…" at bounding box center [784, 371] width 1443 height 703
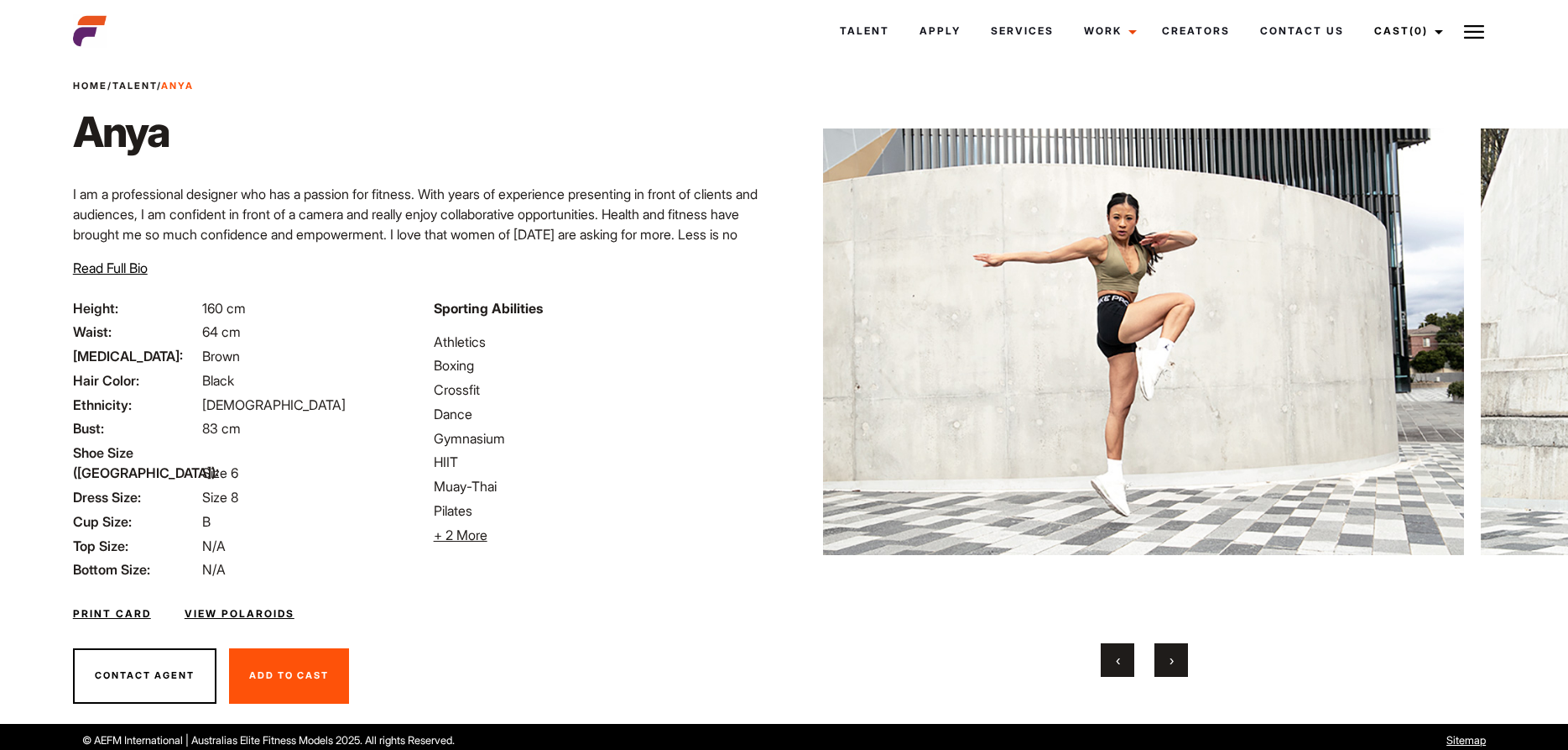
click at [1177, 434] on img at bounding box center [1143, 342] width 641 height 562
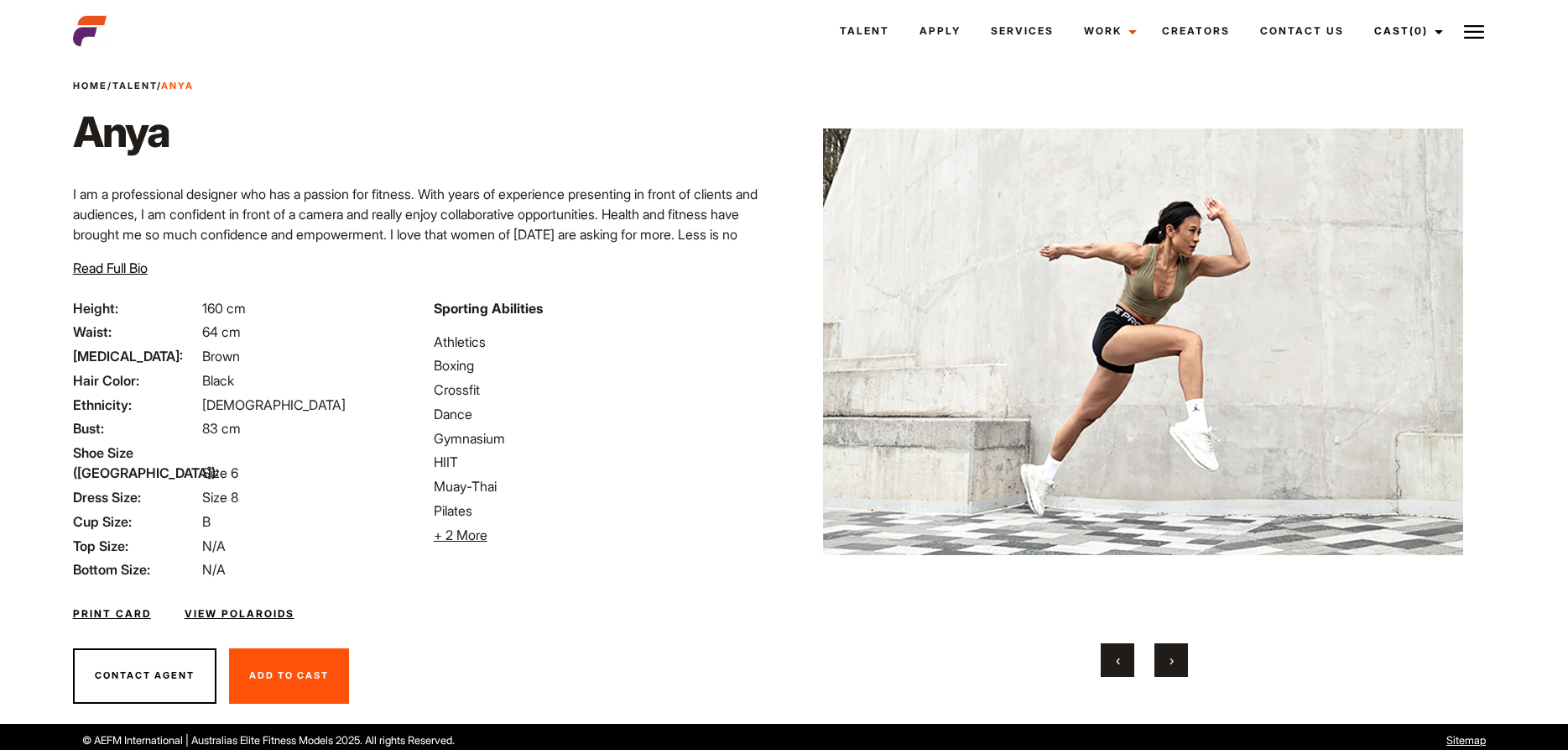
click at [770, 438] on div "Home / Talent / Anya Anya I am a professional designer who has a passion for fi…" at bounding box center [784, 371] width 1443 height 703
drag, startPoint x: 960, startPoint y: 334, endPoint x: 754, endPoint y: 355, distance: 207.1
click at [850, 342] on img at bounding box center [1143, 342] width 641 height 562
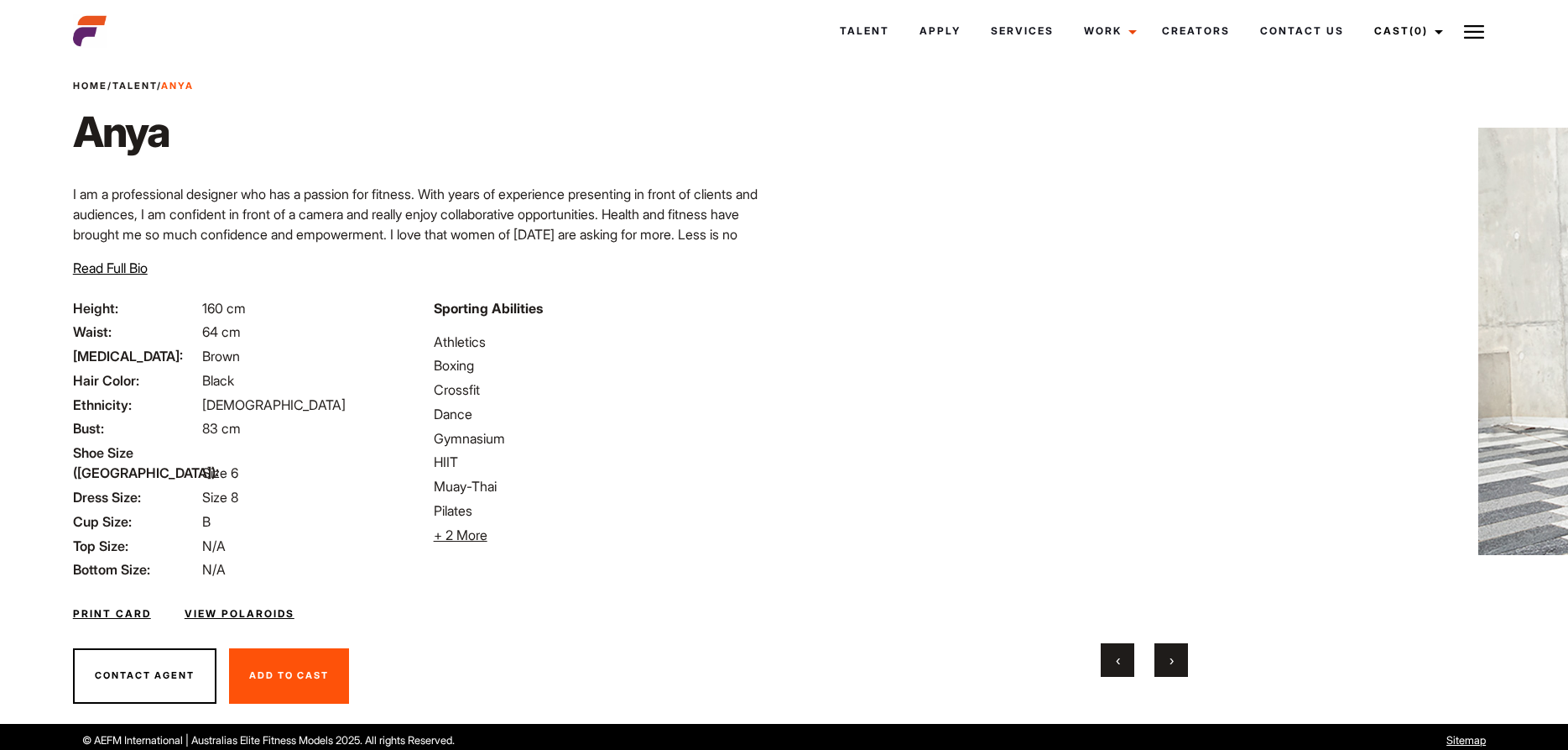
click at [726, 354] on div "Home / Talent / Anya Anya I am a professional designer who has a passion for fi…" at bounding box center [784, 371] width 1443 height 703
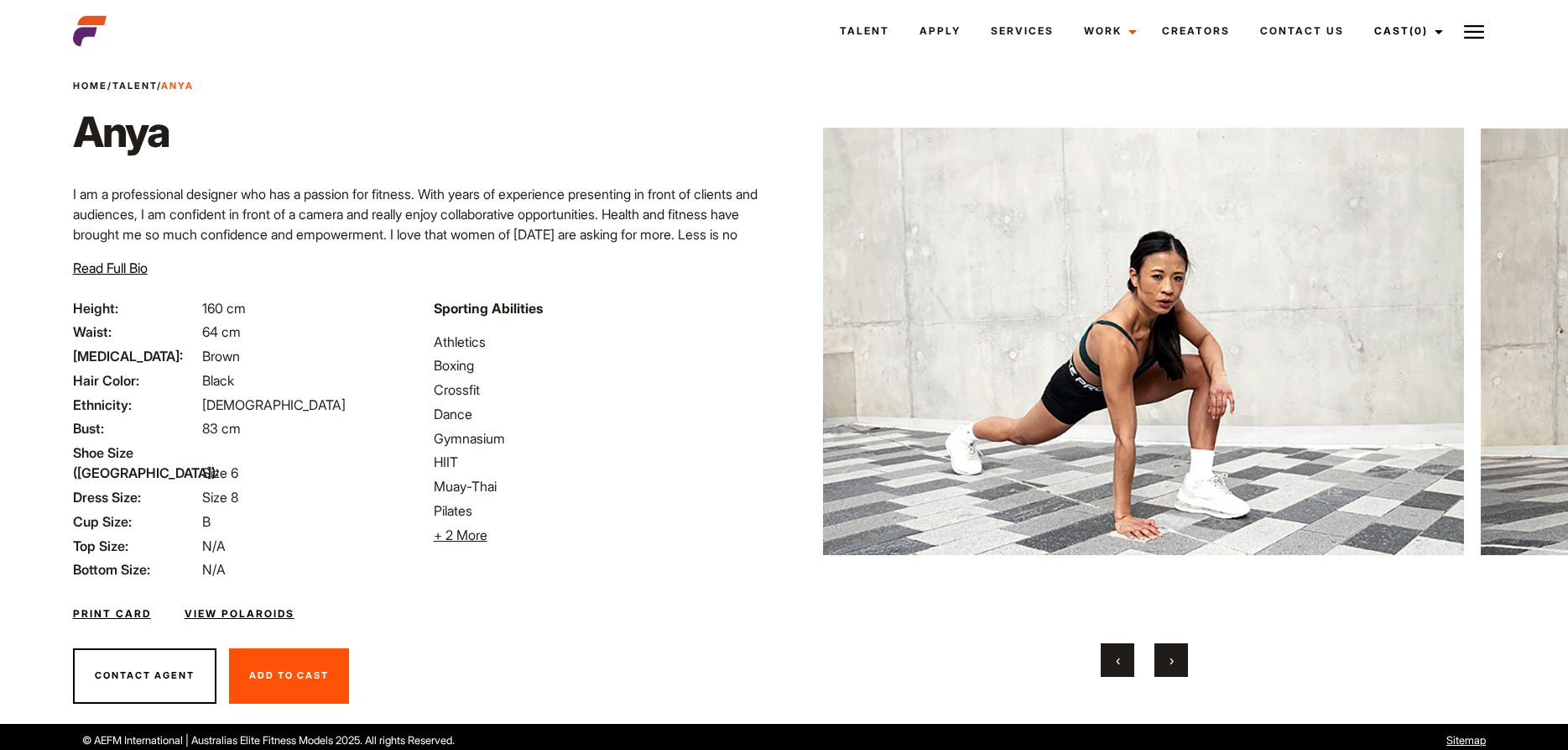
click at [724, 351] on ul "Athletics Boxing Crossfit Dance Gymnasium HIIT Muay-Thai Pilates Powerlifting R…" at bounding box center [604, 438] width 341 height 214
